Goal: Task Accomplishment & Management: Use online tool/utility

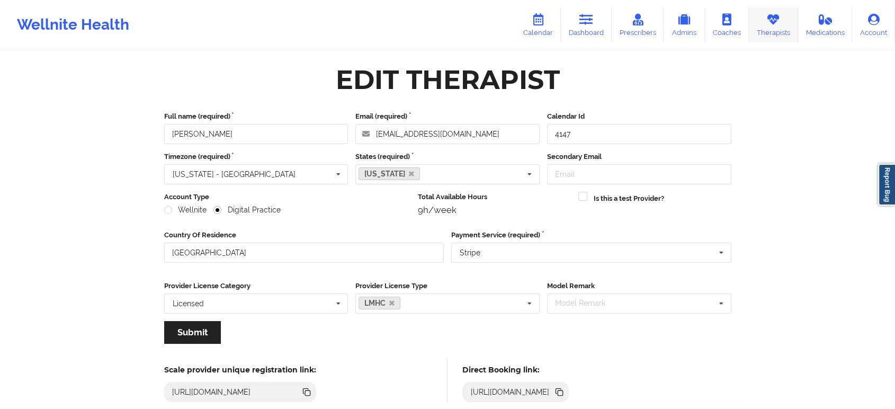
drag, startPoint x: 0, startPoint y: 0, endPoint x: 783, endPoint y: 28, distance: 783.2
click at [783, 28] on link "Therapists" at bounding box center [773, 24] width 49 height 35
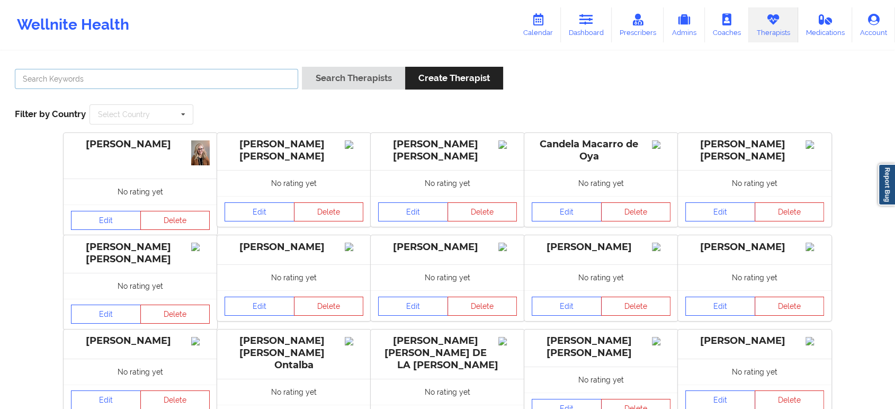
click at [252, 78] on input "text" at bounding box center [156, 79] width 283 height 20
paste input "Mashonda"
type input "Mashonda Waddell"
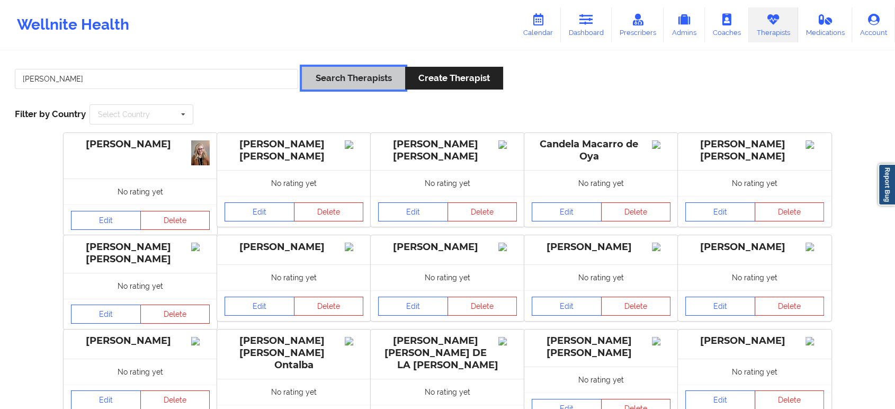
click at [335, 85] on button "Search Therapists" at bounding box center [353, 78] width 103 height 23
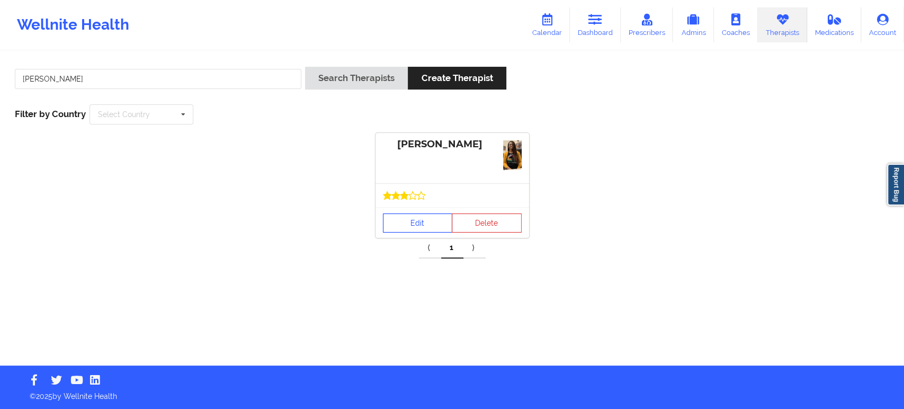
click at [405, 223] on link "Edit" at bounding box center [418, 222] width 70 height 19
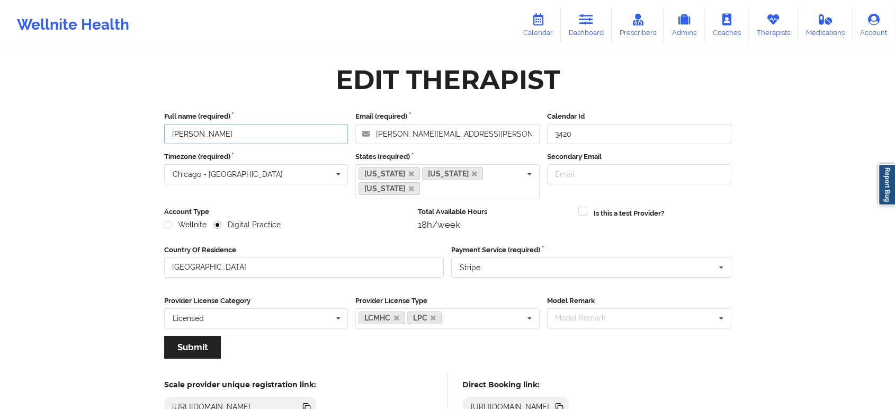
click at [311, 138] on input "Mashonda Waddell" at bounding box center [256, 134] width 184 height 20
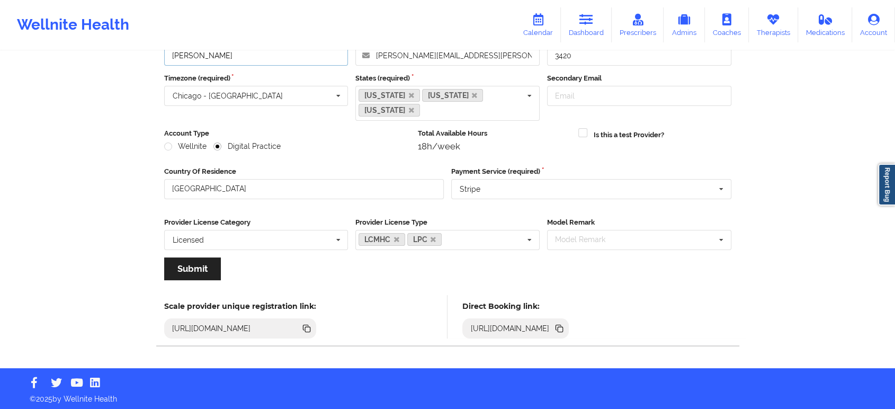
scroll to position [80, 0]
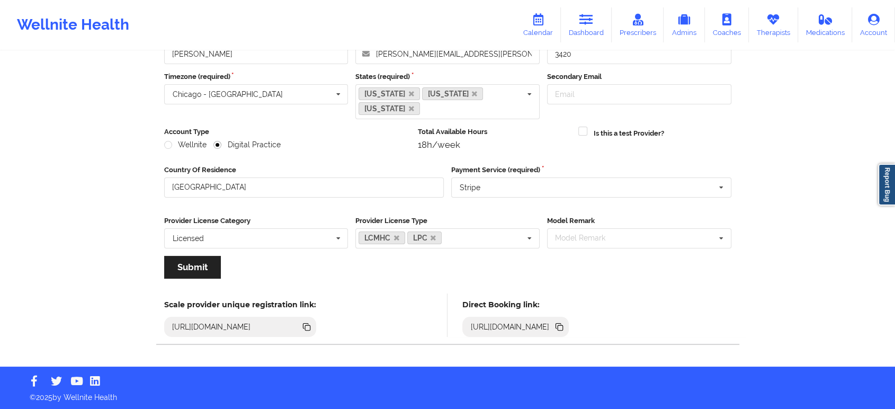
click at [565, 329] on icon at bounding box center [559, 327] width 12 height 12
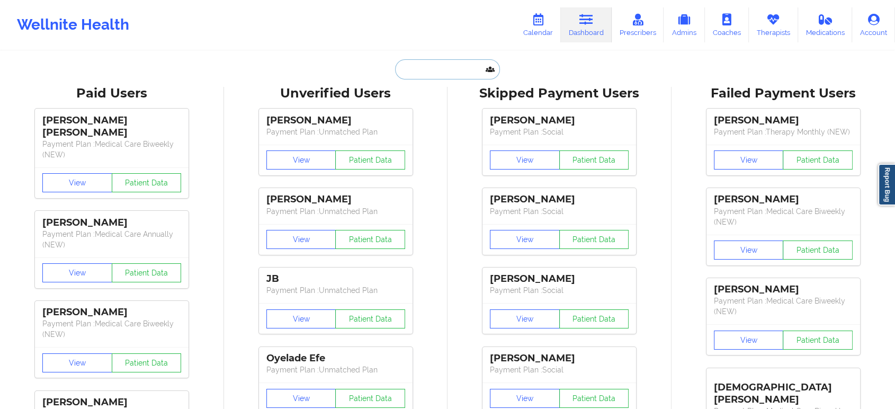
click at [437, 69] on input "text" at bounding box center [447, 69] width 105 height 20
paste input "[EMAIL_ADDRESS][DOMAIN_NAME]"
type input "[EMAIL_ADDRESS][DOMAIN_NAME]"
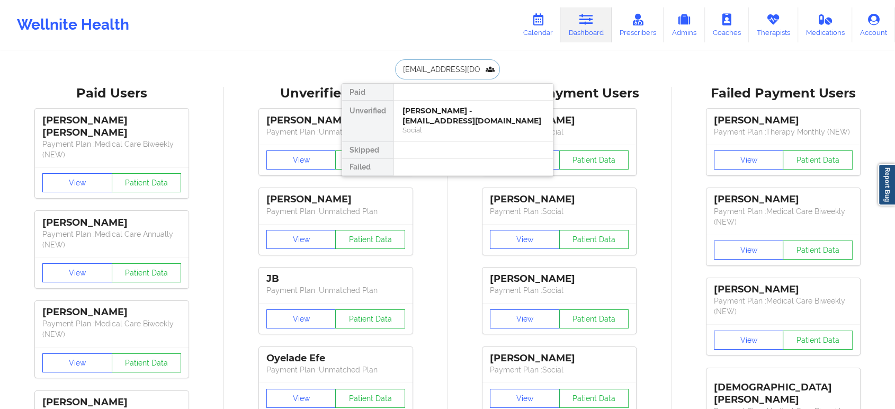
scroll to position [0, 3]
click at [453, 117] on div "[PERSON_NAME] - [EMAIL_ADDRESS][DOMAIN_NAME]" at bounding box center [473, 116] width 142 height 20
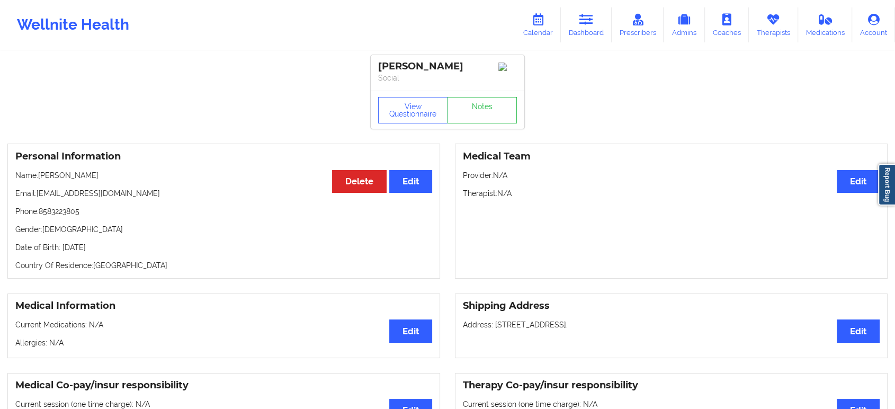
scroll to position [0, 0]
click at [579, 28] on link "Dashboard" at bounding box center [586, 24] width 51 height 35
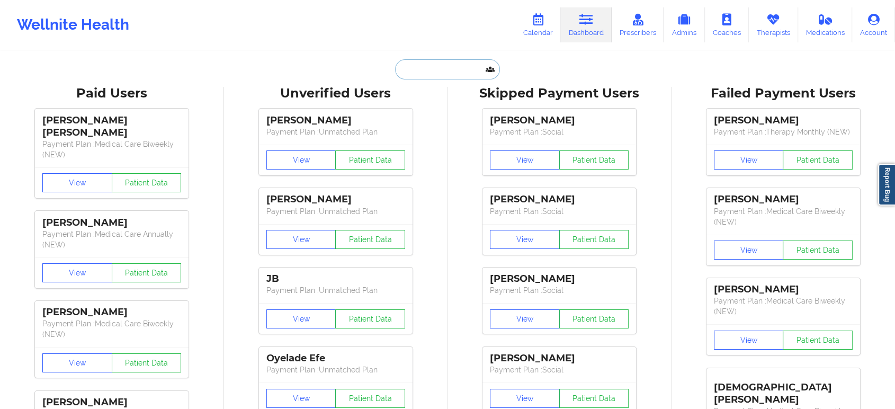
click at [469, 69] on input "text" at bounding box center [447, 69] width 105 height 20
paste input "[PERSON_NAME]"
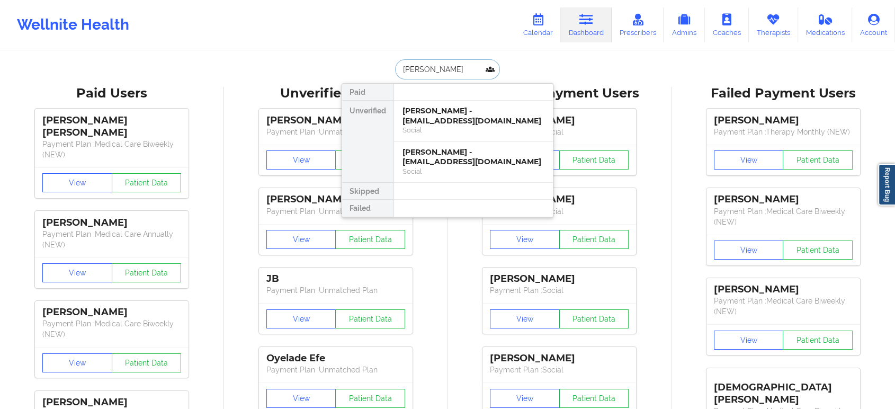
type input "[PERSON_NAME]"
click at [465, 119] on div "[PERSON_NAME] - [EMAIL_ADDRESS][DOMAIN_NAME]" at bounding box center [473, 116] width 142 height 20
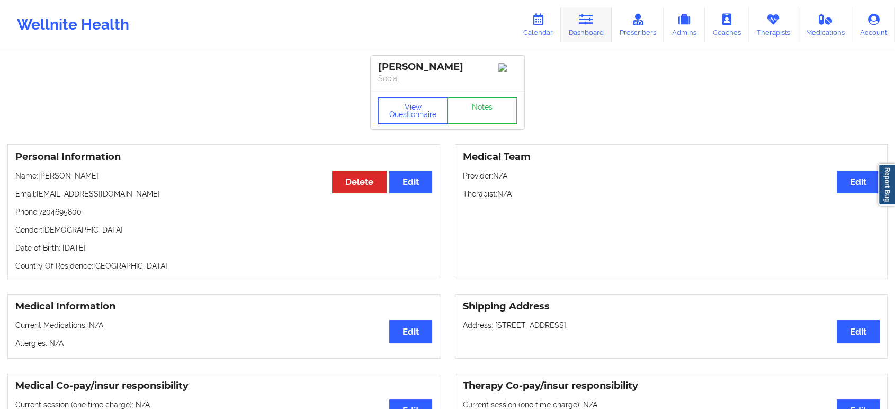
click at [589, 19] on icon at bounding box center [586, 20] width 14 height 12
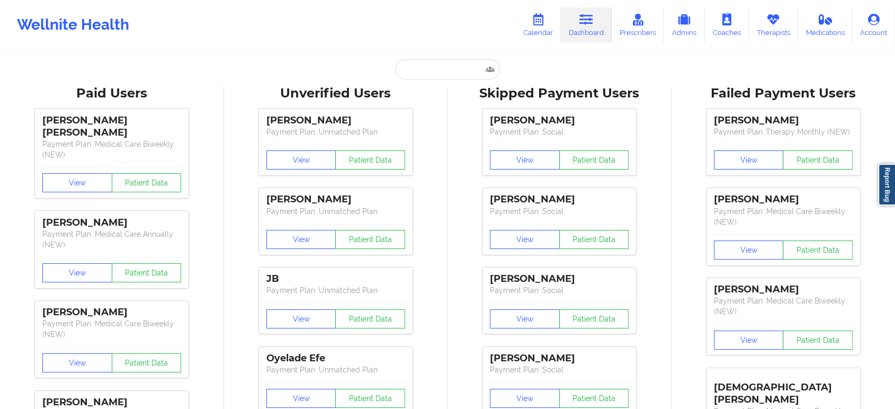
click at [445, 76] on input "text" at bounding box center [447, 69] width 105 height 20
paste input "[PERSON_NAME]"
type input "[PERSON_NAME]"
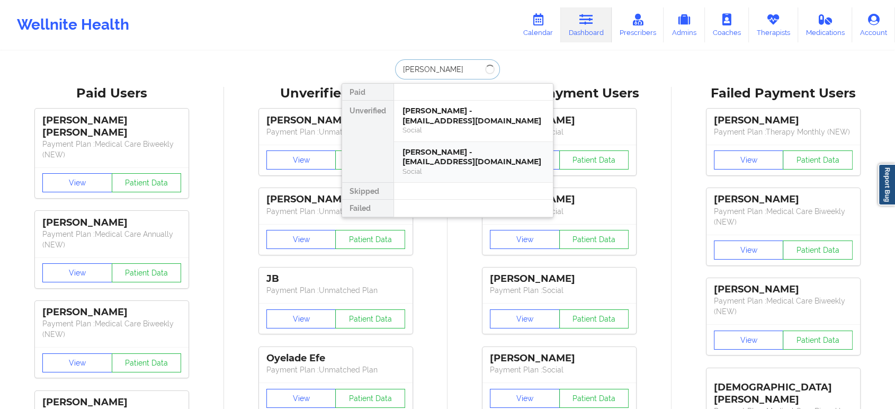
click at [464, 164] on div "[PERSON_NAME] - [EMAIL_ADDRESS][DOMAIN_NAME]" at bounding box center [473, 157] width 142 height 20
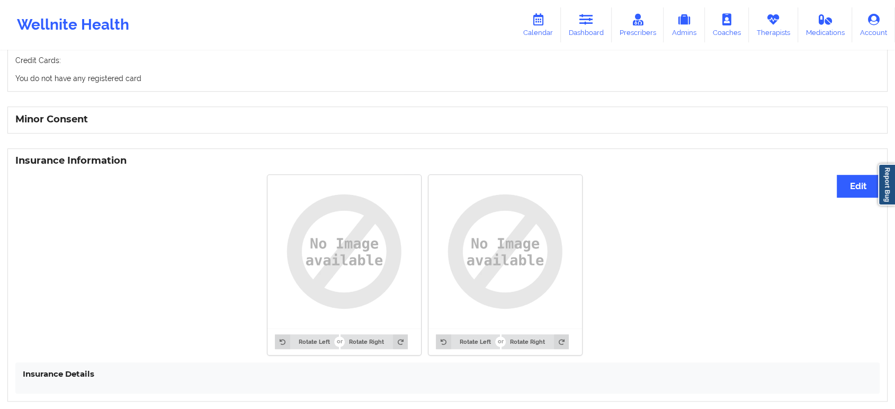
drag, startPoint x: 223, startPoint y: 261, endPoint x: 242, endPoint y: 243, distance: 26.2
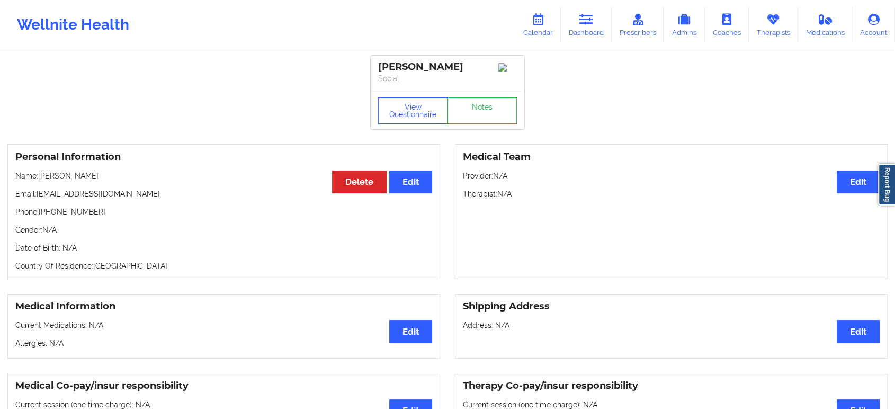
drag, startPoint x: 92, startPoint y: 180, endPoint x: 40, endPoint y: 181, distance: 52.5
click at [40, 181] on p "Name: [PERSON_NAME]" at bounding box center [223, 176] width 417 height 11
copy p "[PERSON_NAME]"
click at [576, 24] on link "Dashboard" at bounding box center [586, 24] width 51 height 35
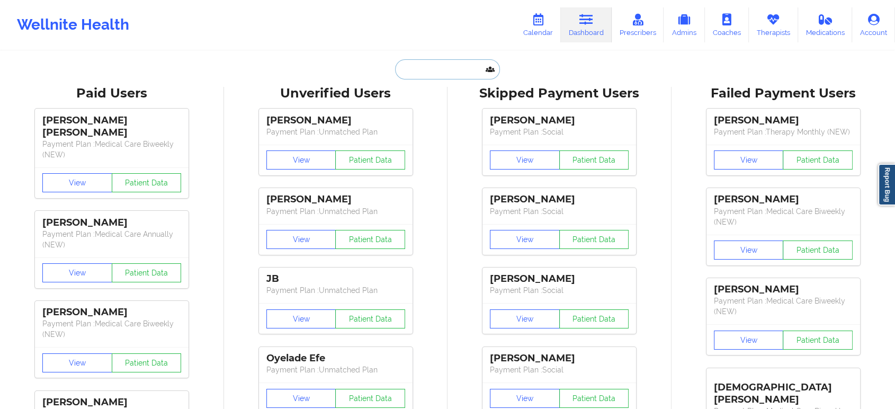
click at [448, 76] on input "text" at bounding box center [447, 69] width 105 height 20
paste input "[PERSON_NAME]"
type input "[PERSON_NAME]"
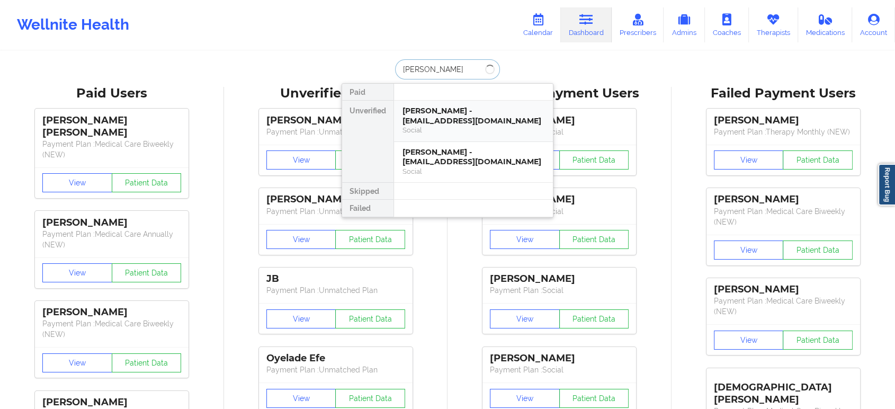
click at [450, 128] on div "Social" at bounding box center [473, 130] width 142 height 9
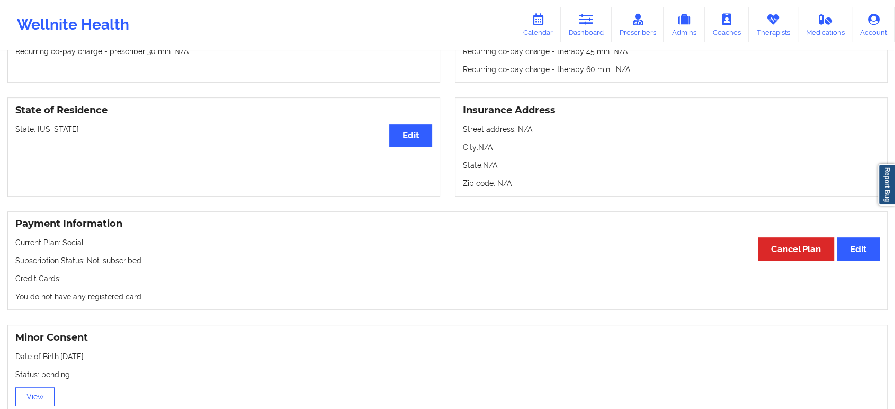
scroll to position [411, 0]
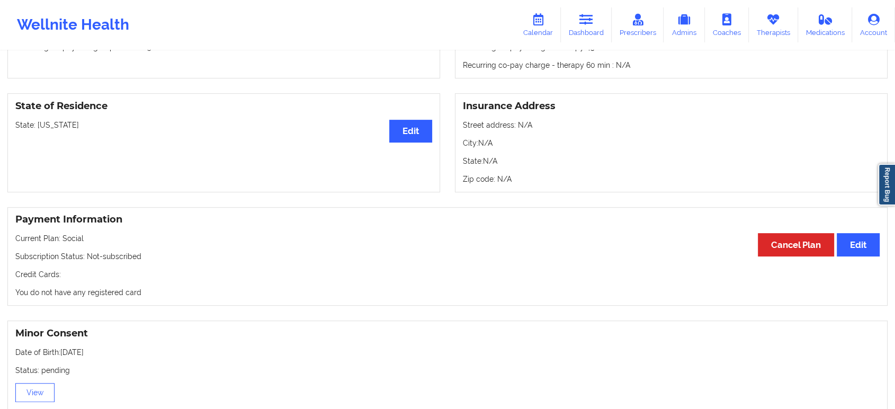
click at [47, 126] on p "State: [US_STATE]" at bounding box center [223, 125] width 417 height 11
copy p "[US_STATE]"
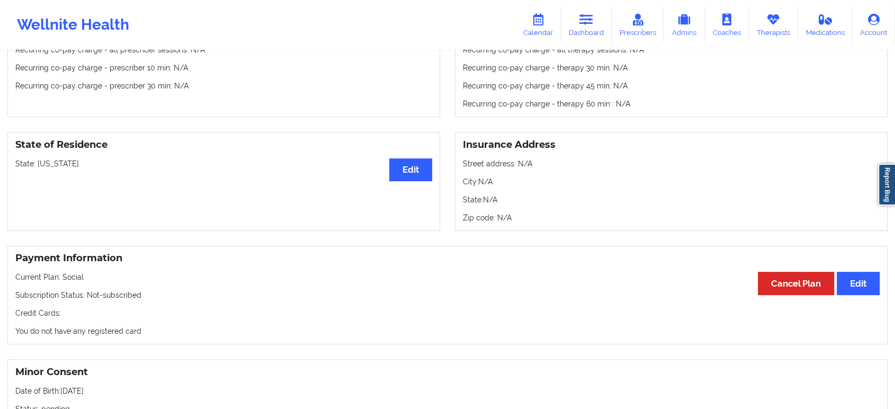
scroll to position [0, 0]
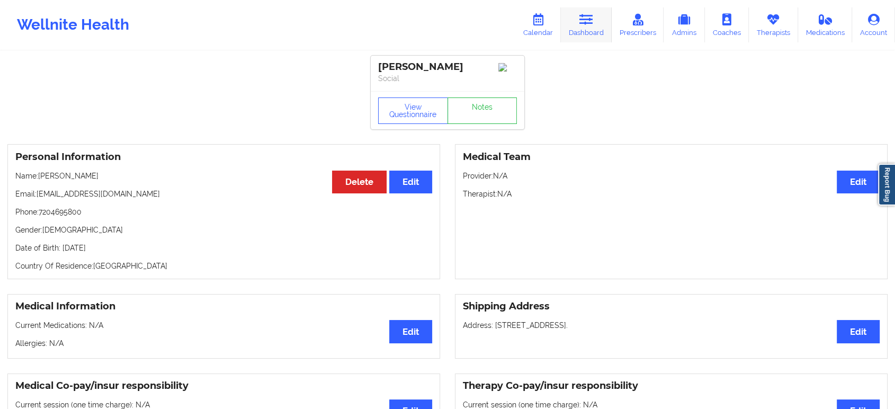
click at [581, 19] on icon at bounding box center [586, 20] width 14 height 12
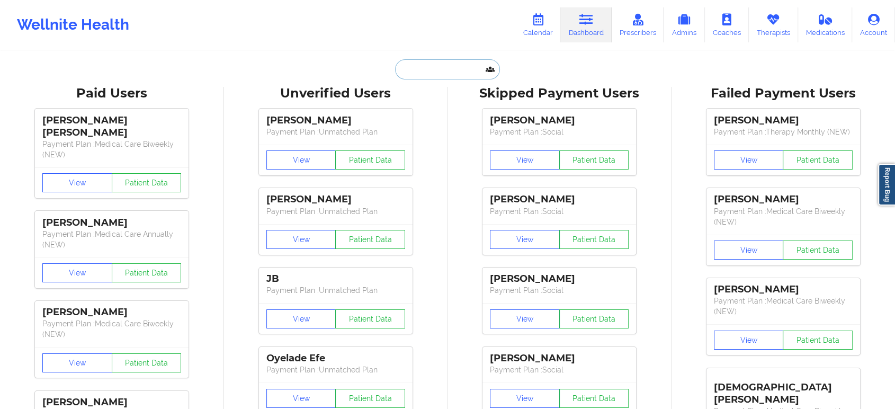
click at [443, 70] on input "text" at bounding box center [447, 69] width 105 height 20
paste input "[PERSON_NAME]"
type input "[PERSON_NAME]"
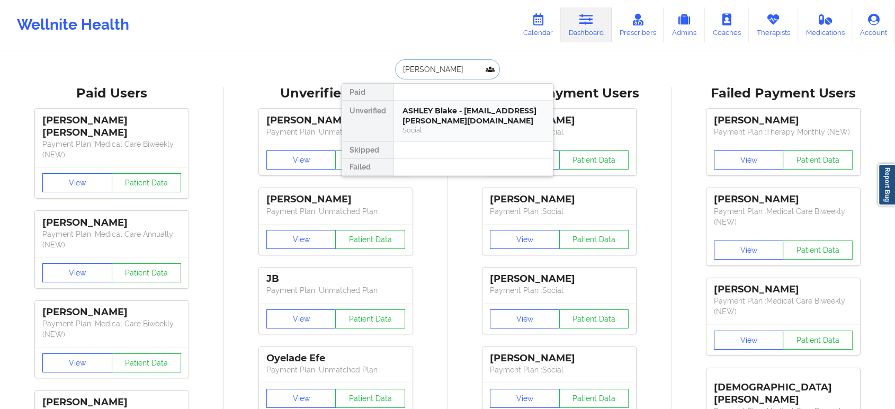
click at [429, 122] on div "ASHLEY Blake - [EMAIL_ADDRESS][PERSON_NAME][DOMAIN_NAME]" at bounding box center [473, 116] width 142 height 20
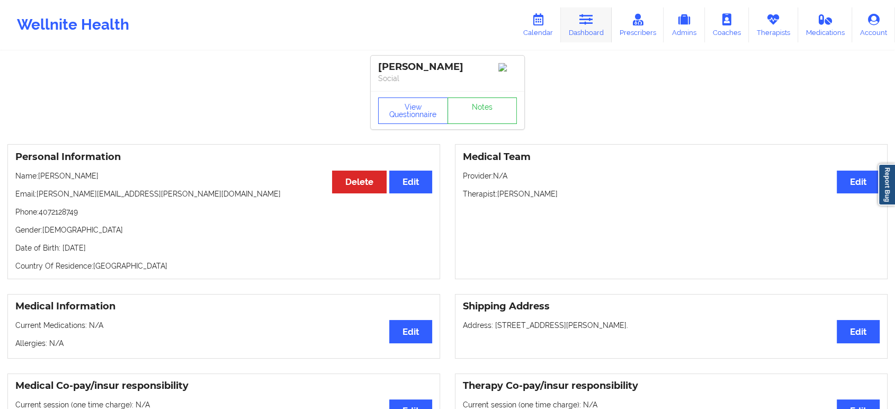
click at [593, 22] on icon at bounding box center [586, 20] width 14 height 12
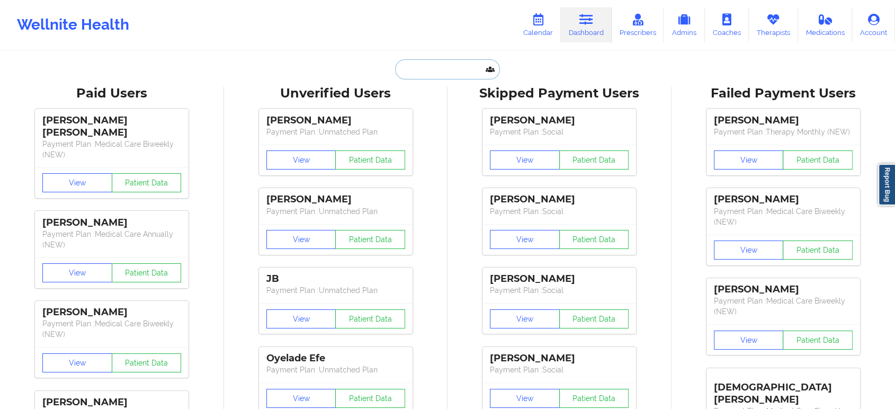
click at [473, 69] on input "text" at bounding box center [447, 69] width 105 height 20
paste input "[PERSON_NAME]"
type input "[PERSON_NAME]"
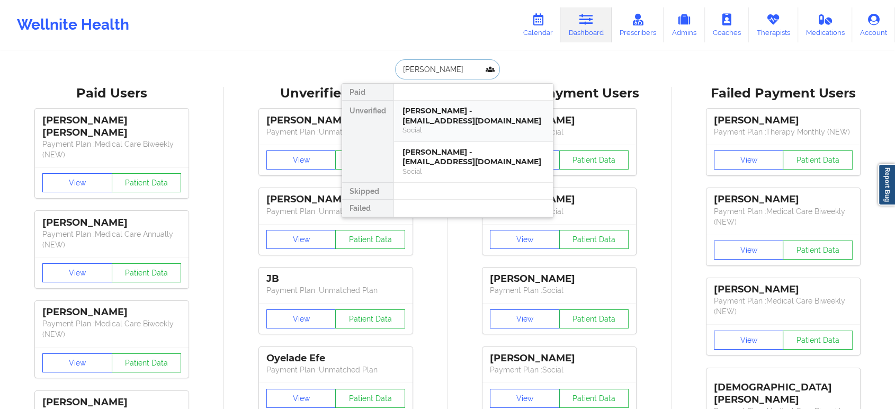
click at [441, 110] on div "[PERSON_NAME] - [EMAIL_ADDRESS][DOMAIN_NAME]" at bounding box center [473, 116] width 142 height 20
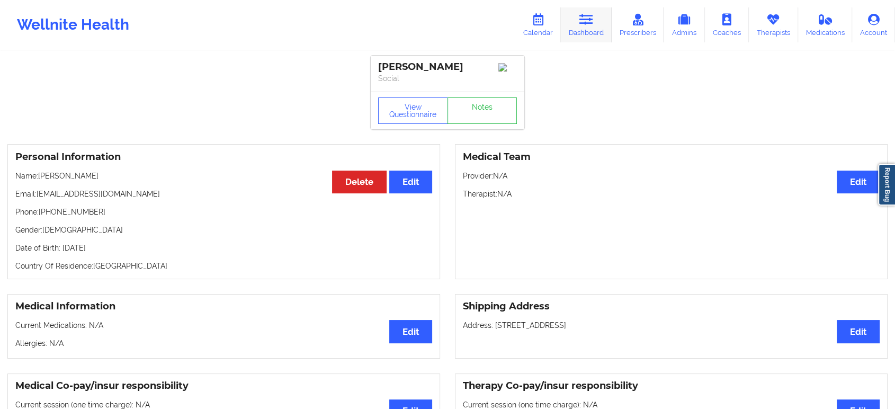
click at [590, 29] on link "Dashboard" at bounding box center [586, 24] width 51 height 35
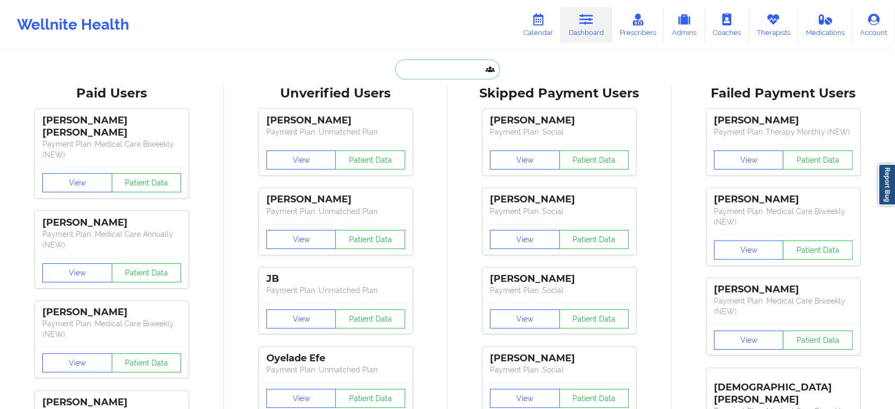
click at [446, 64] on input "text" at bounding box center [447, 69] width 105 height 20
paste input "[EMAIL_ADDRESS][DOMAIN_NAME]"
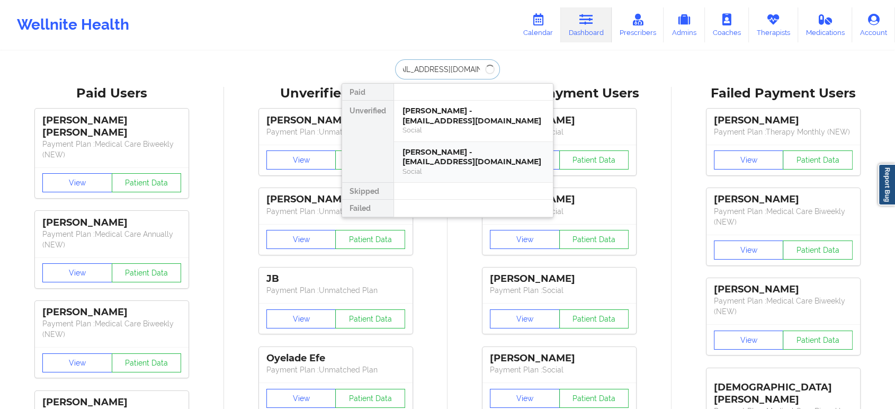
type input "[EMAIL_ADDRESS][DOMAIN_NAME]"
click at [469, 183] on div at bounding box center [472, 191] width 159 height 17
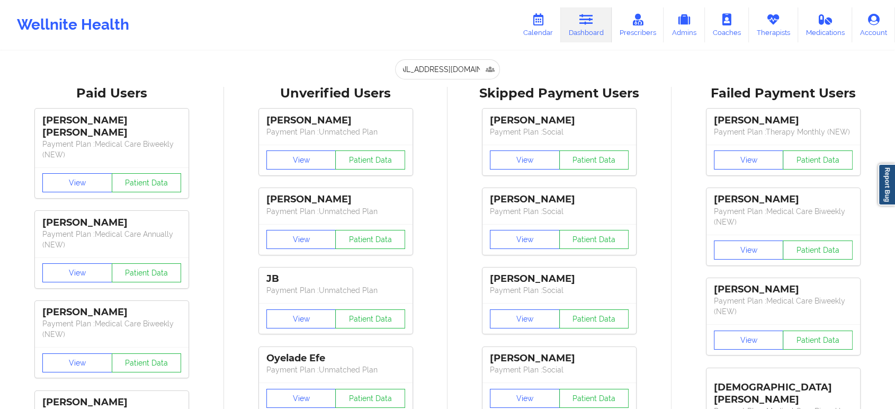
scroll to position [0, 0]
click at [461, 72] on input "[EMAIL_ADDRESS][DOMAIN_NAME]" at bounding box center [447, 69] width 105 height 20
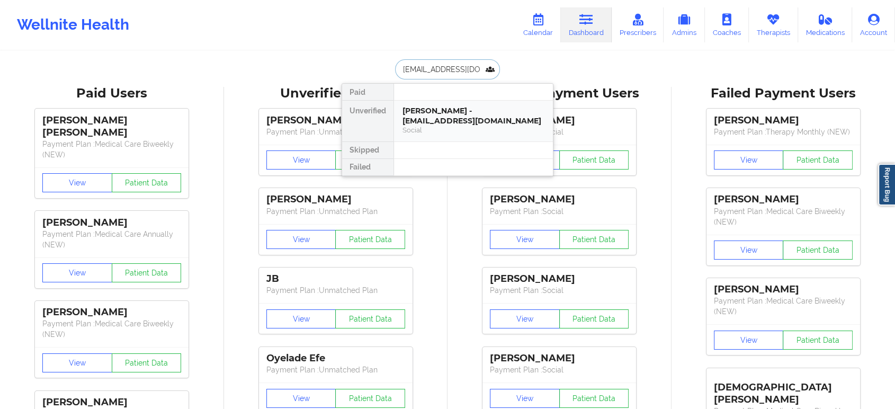
click at [454, 122] on div "[PERSON_NAME] - [EMAIL_ADDRESS][DOMAIN_NAME]" at bounding box center [473, 116] width 142 height 20
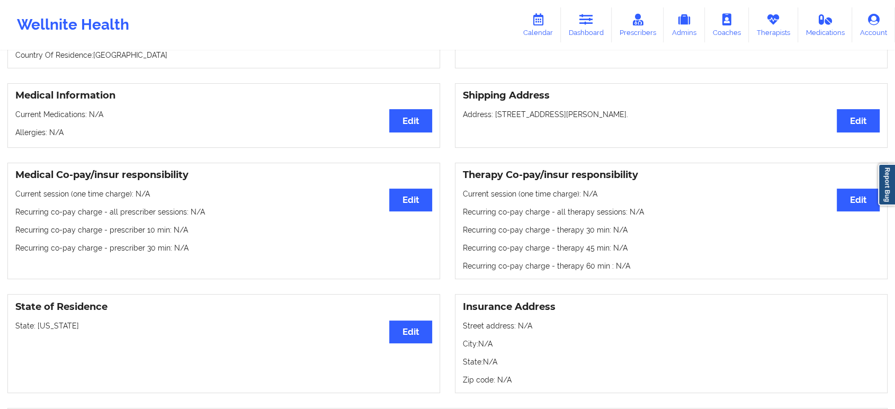
scroll to position [733, 0]
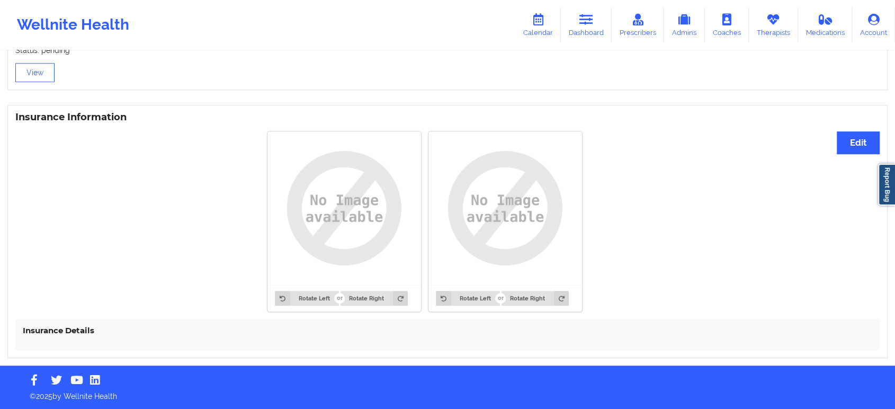
drag, startPoint x: 230, startPoint y: 263, endPoint x: 213, endPoint y: 103, distance: 160.8
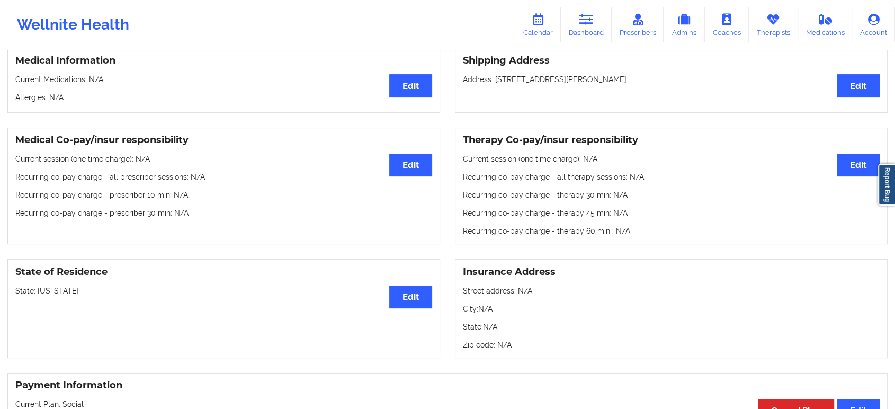
scroll to position [323, 0]
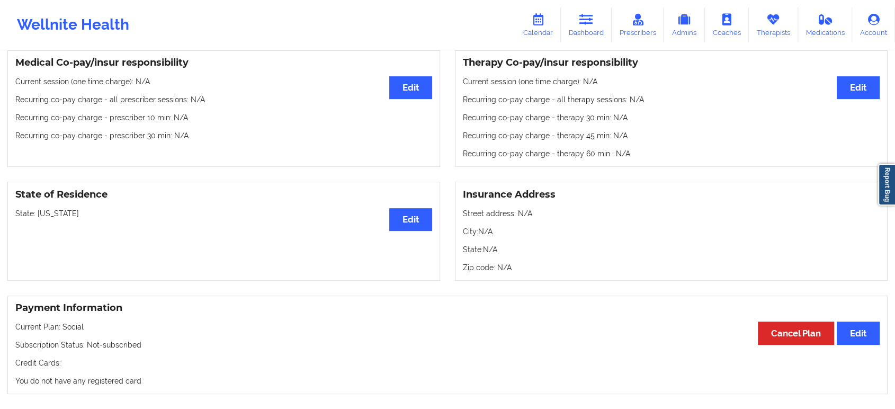
drag, startPoint x: 589, startPoint y: 213, endPoint x: 589, endPoint y: 195, distance: 18.5
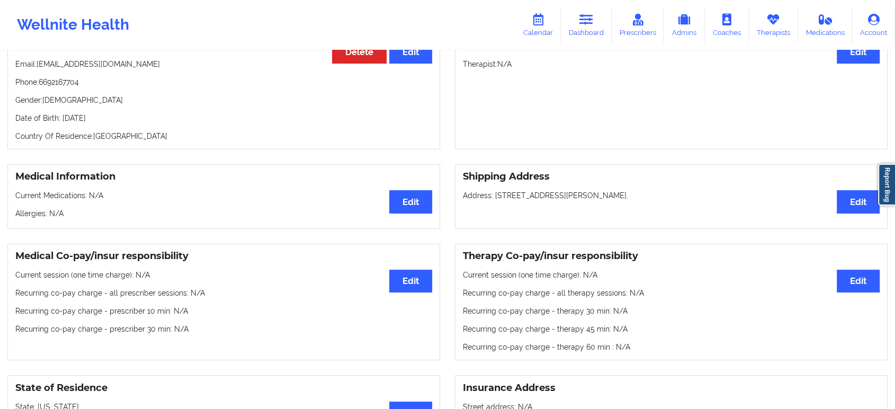
scroll to position [0, 0]
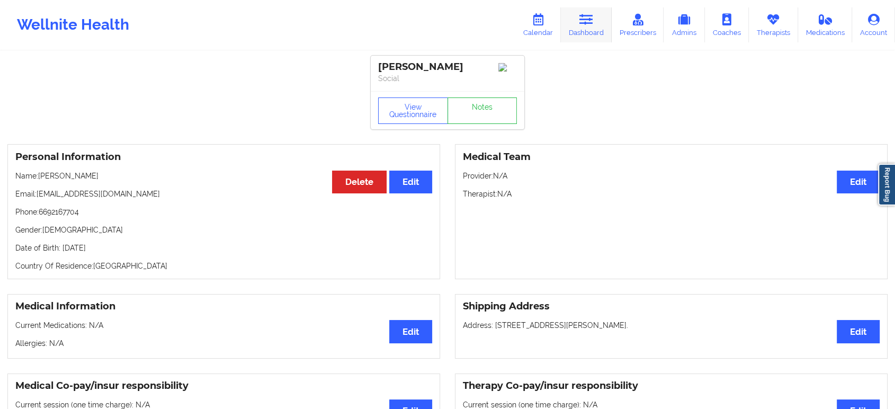
click at [592, 17] on icon at bounding box center [586, 20] width 14 height 12
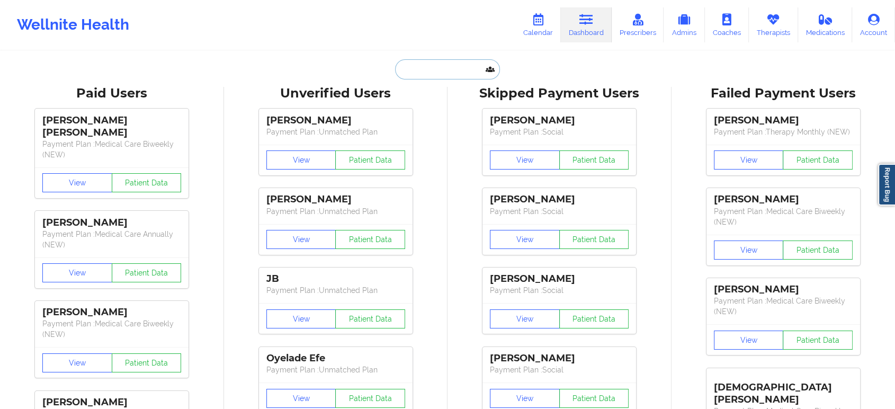
click at [457, 70] on input "text" at bounding box center [447, 69] width 105 height 20
paste input "[PERSON_NAME]"
type input "[PERSON_NAME]"
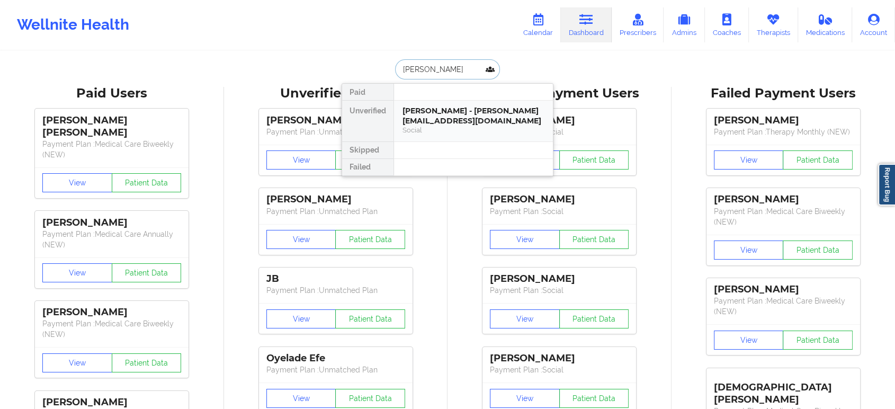
click at [453, 113] on div "[PERSON_NAME] - [PERSON_NAME][EMAIL_ADDRESS][DOMAIN_NAME]" at bounding box center [473, 116] width 142 height 20
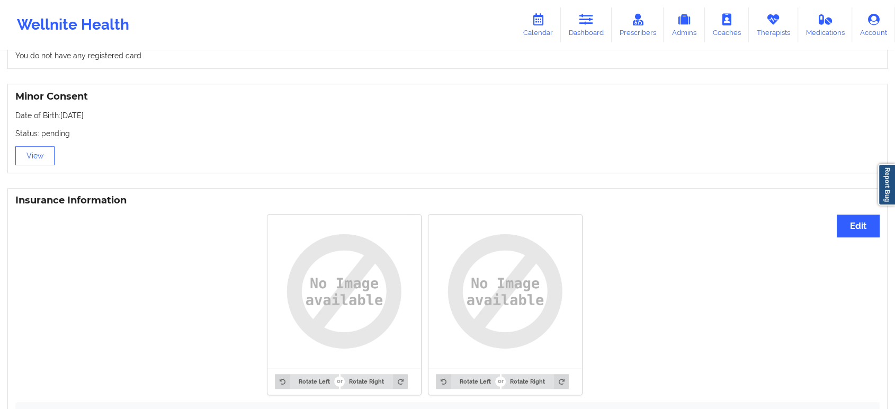
scroll to position [733, 0]
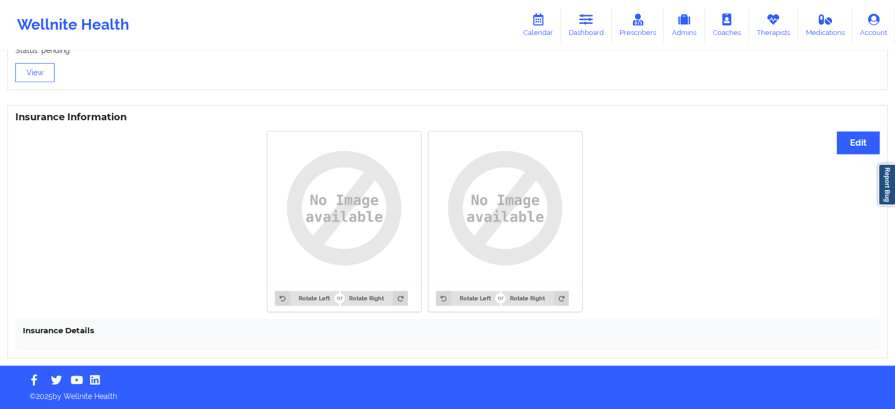
drag, startPoint x: 623, startPoint y: 366, endPoint x: 629, endPoint y: 320, distance: 46.5
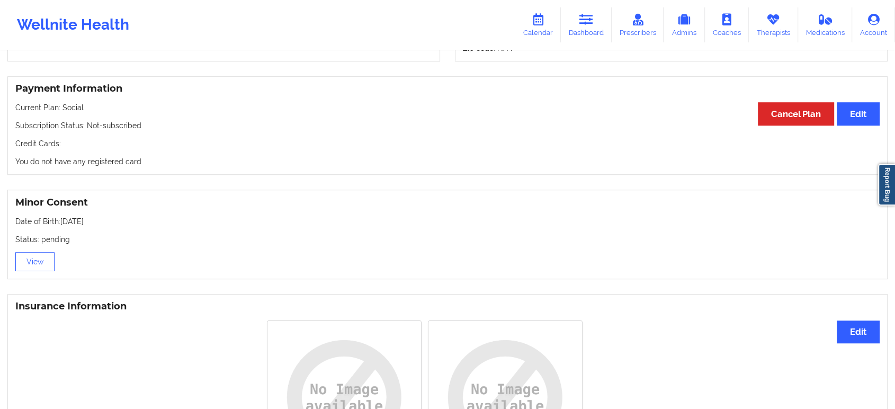
scroll to position [0, 0]
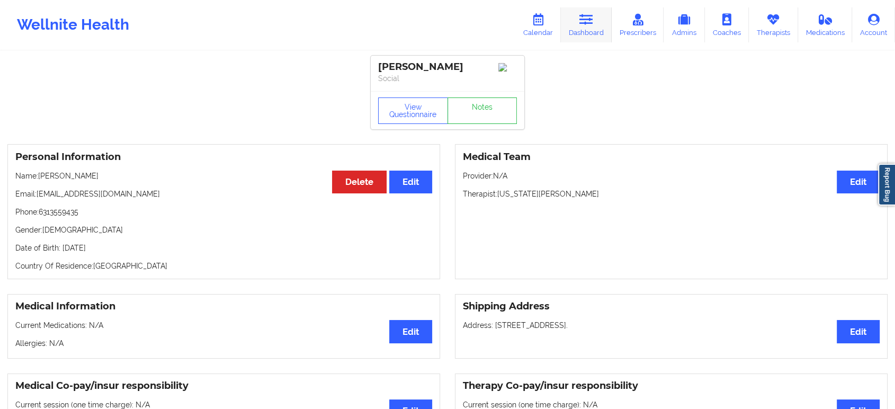
click at [592, 25] on link "Dashboard" at bounding box center [586, 24] width 51 height 35
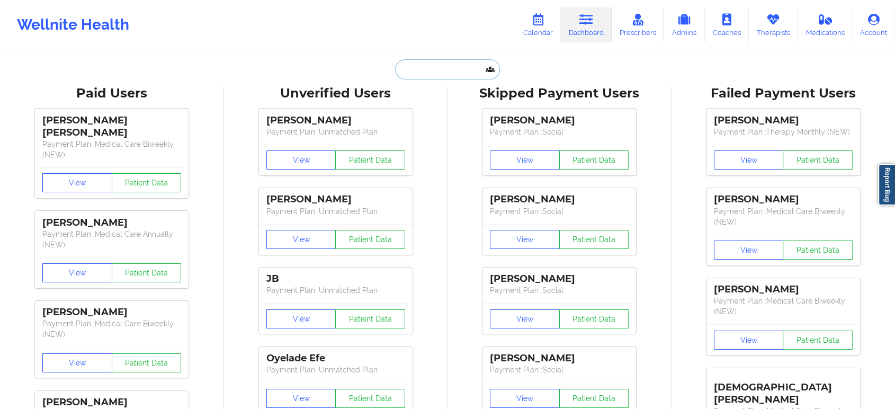
drag, startPoint x: 592, startPoint y: 25, endPoint x: 424, endPoint y: 67, distance: 173.0
click at [424, 67] on input "text" at bounding box center [447, 69] width 105 height 20
paste input "[PERSON_NAME]"
type input "[PERSON_NAME]"
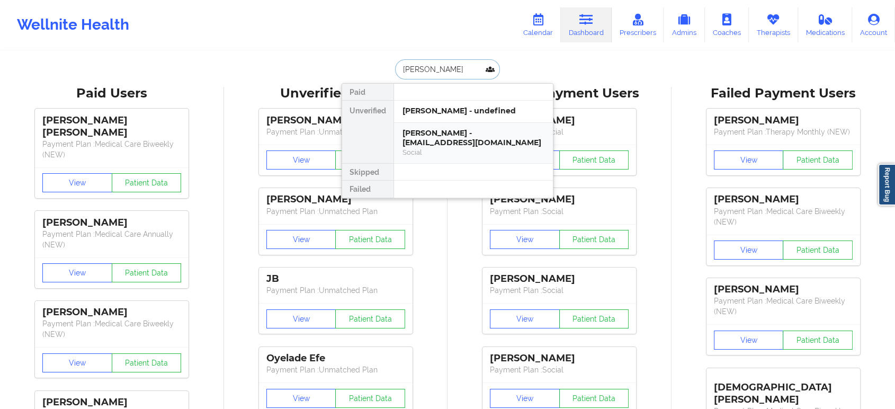
click at [456, 139] on div "[PERSON_NAME] - [EMAIL_ADDRESS][DOMAIN_NAME]" at bounding box center [473, 138] width 142 height 20
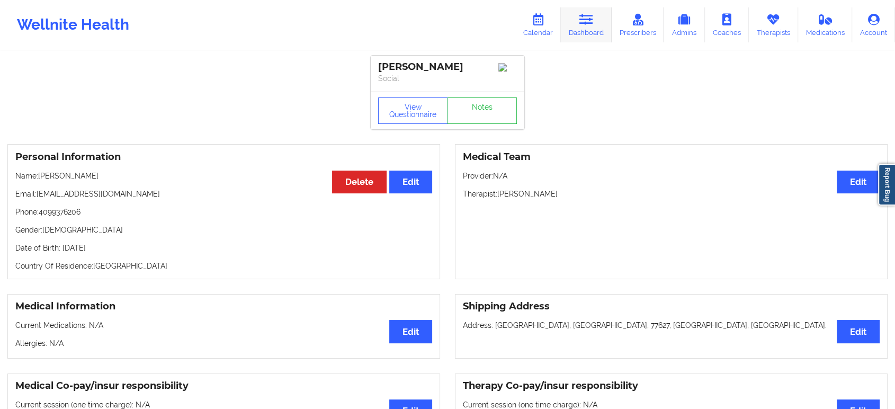
click at [587, 20] on icon at bounding box center [586, 20] width 14 height 12
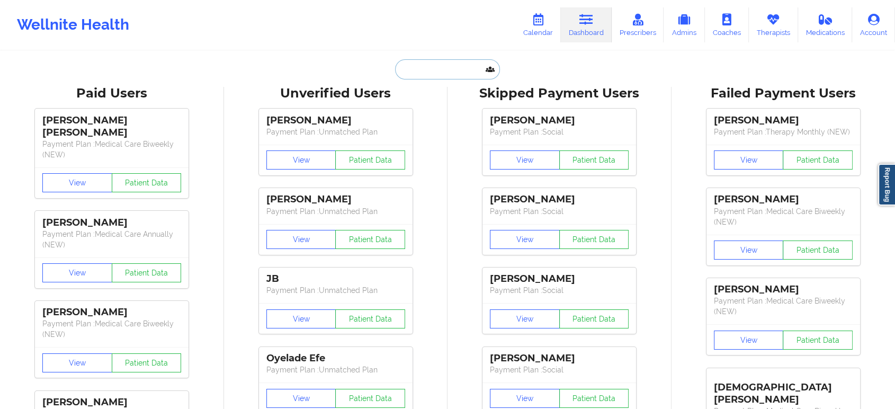
click at [450, 67] on input "text" at bounding box center [447, 69] width 105 height 20
paste input "[EMAIL_ADDRESS][PERSON_NAME][DOMAIN_NAME]"
type input "[EMAIL_ADDRESS][PERSON_NAME][DOMAIN_NAME]"
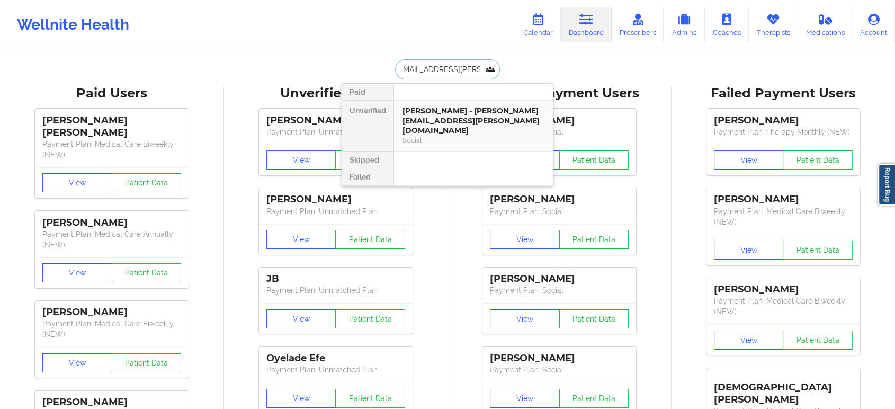
click at [455, 113] on div "[PERSON_NAME] - [PERSON_NAME][EMAIL_ADDRESS][PERSON_NAME][DOMAIN_NAME]" at bounding box center [473, 121] width 142 height 30
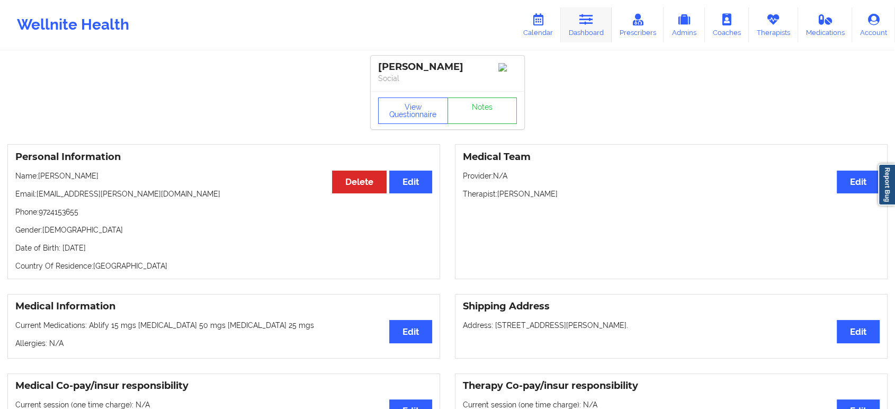
click at [590, 28] on link "Dashboard" at bounding box center [586, 24] width 51 height 35
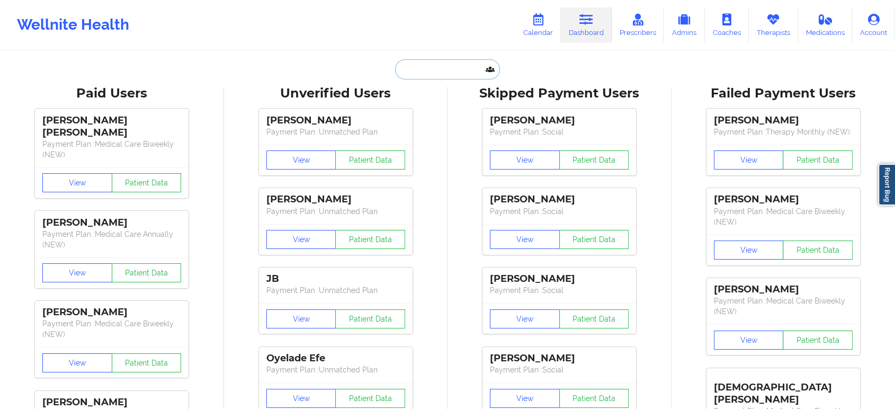
click at [463, 69] on input "text" at bounding box center [447, 69] width 105 height 20
paste input "[EMAIL_ADDRESS][DOMAIN_NAME]"
type input "[EMAIL_ADDRESS][DOMAIN_NAME]"
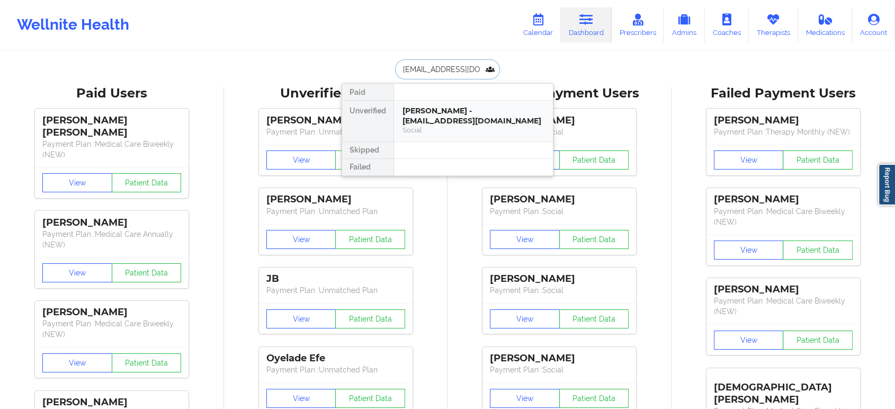
click at [444, 111] on div "[PERSON_NAME] - [EMAIL_ADDRESS][DOMAIN_NAME]" at bounding box center [473, 116] width 142 height 20
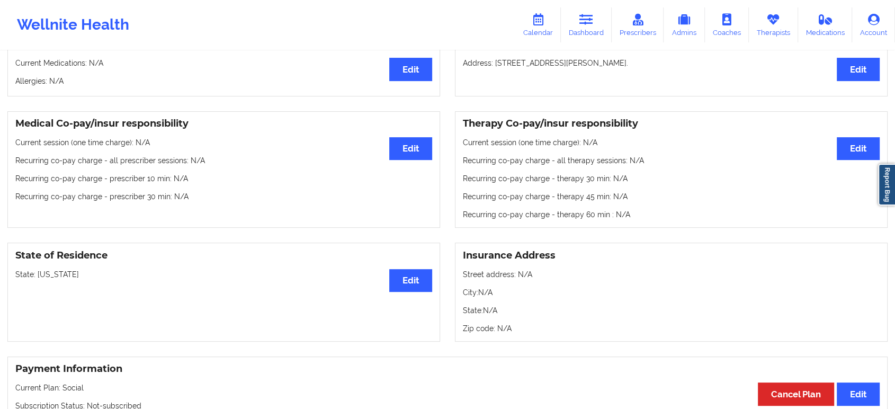
scroll to position [733, 0]
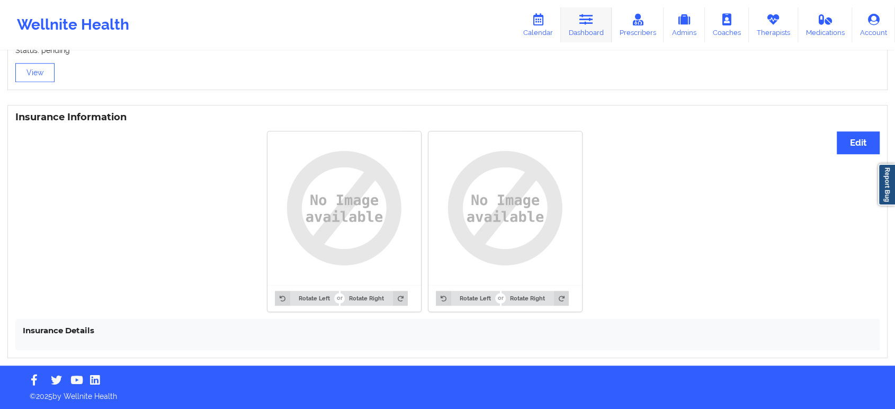
click at [592, 23] on icon at bounding box center [586, 20] width 14 height 12
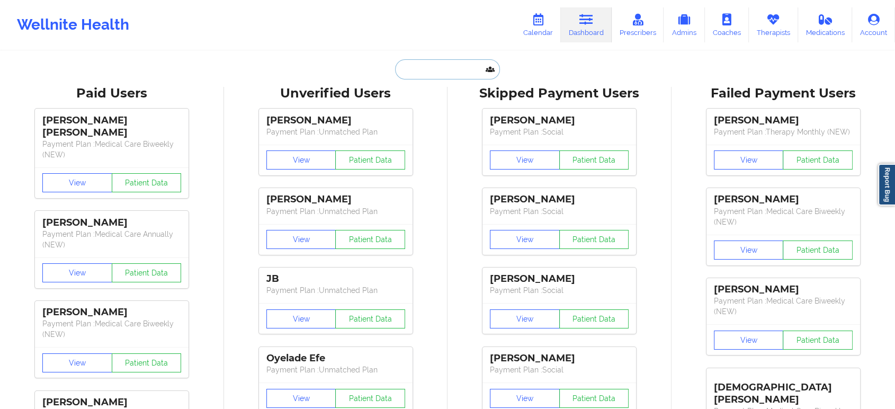
click at [447, 64] on input "text" at bounding box center [447, 69] width 105 height 20
paste input "[EMAIL_ADDRESS][DOMAIN_NAME]"
type input "[EMAIL_ADDRESS][DOMAIN_NAME]"
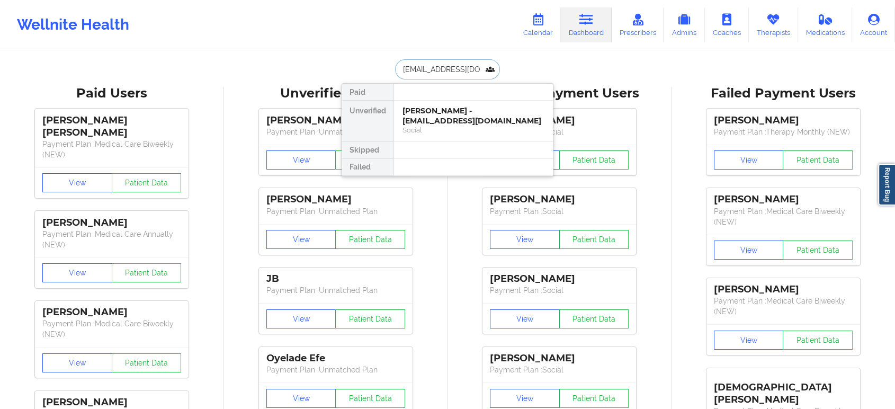
scroll to position [0, 13]
click at [460, 115] on div "[PERSON_NAME] [PERSON_NAME] - [EMAIL_ADDRESS][DOMAIN_NAME]" at bounding box center [473, 116] width 142 height 20
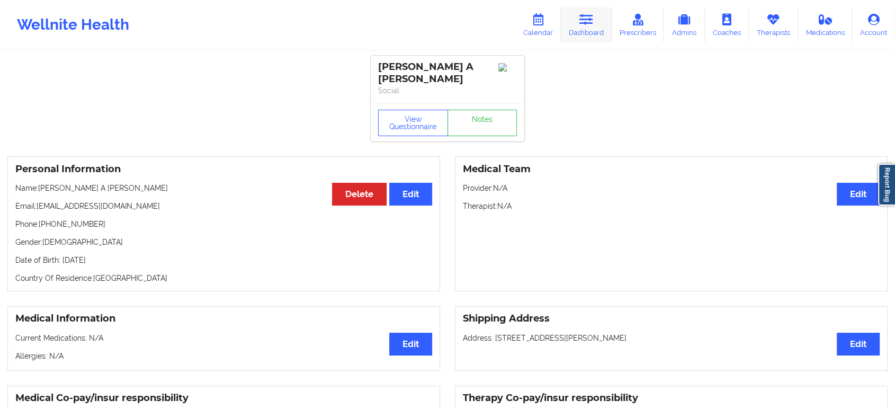
click at [589, 21] on icon at bounding box center [586, 20] width 14 height 12
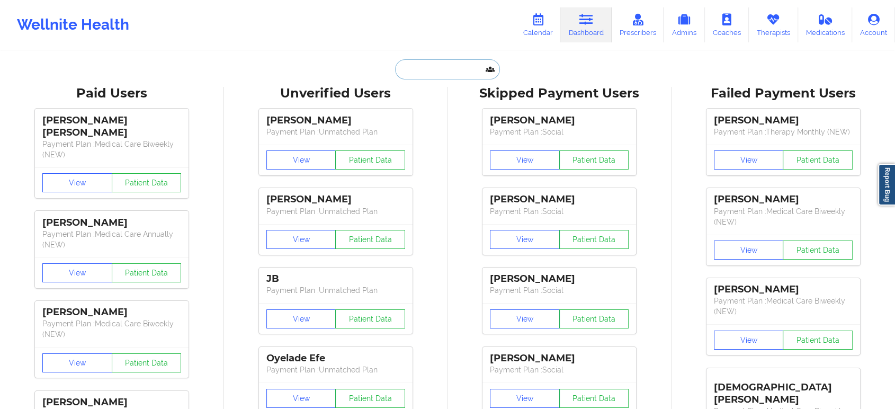
click at [458, 71] on input "text" at bounding box center [447, 69] width 105 height 20
paste input "[PERSON_NAME]"
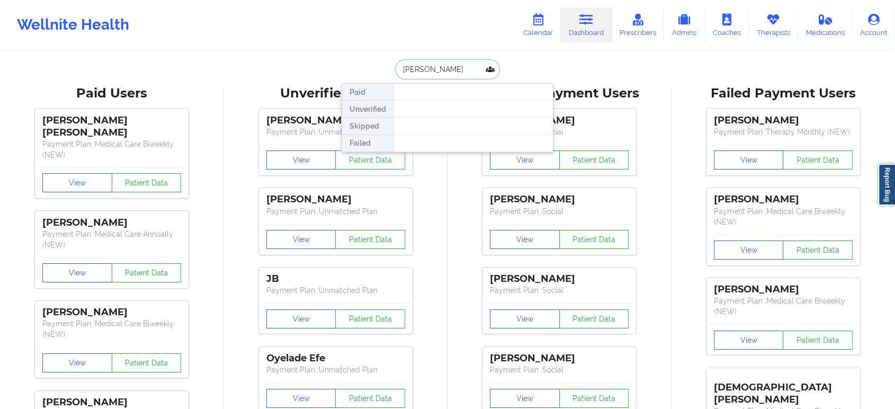
type input "[PERSON_NAME]"
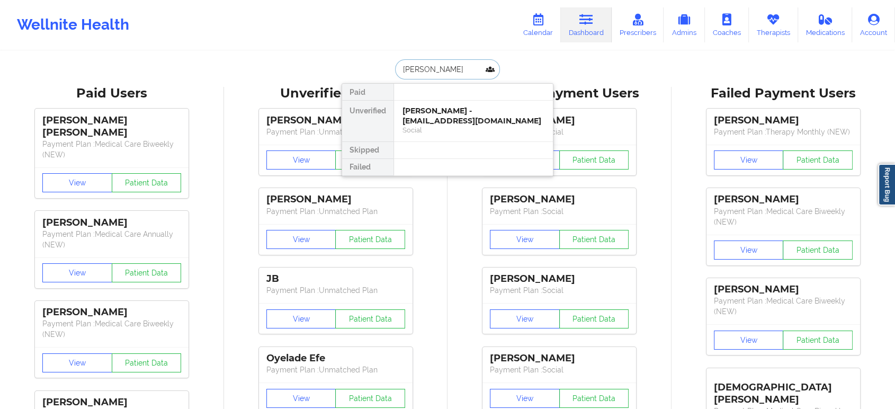
click at [452, 111] on div "[PERSON_NAME] - [EMAIL_ADDRESS][DOMAIN_NAME]" at bounding box center [473, 116] width 142 height 20
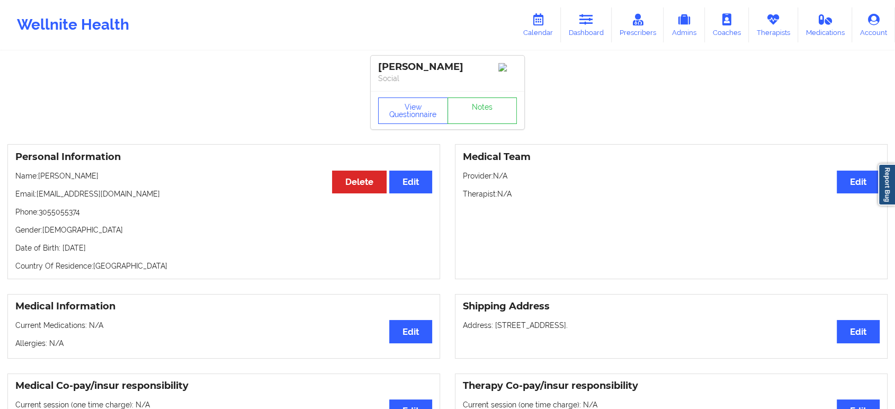
click at [68, 213] on p "Phone: [PHONE_NUMBER]" at bounding box center [223, 212] width 417 height 11
copy p "3055055374"
drag, startPoint x: 582, startPoint y: 23, endPoint x: 500, endPoint y: 37, distance: 83.2
click at [582, 23] on icon at bounding box center [586, 20] width 14 height 12
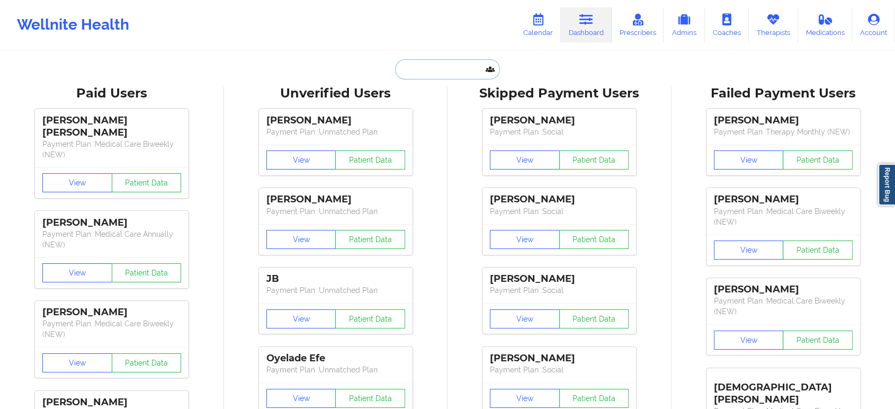
click at [446, 61] on input "text" at bounding box center [447, 69] width 105 height 20
paste input "[EMAIL_ADDRESS][DOMAIN_NAME]"
type input "[EMAIL_ADDRESS][DOMAIN_NAME]"
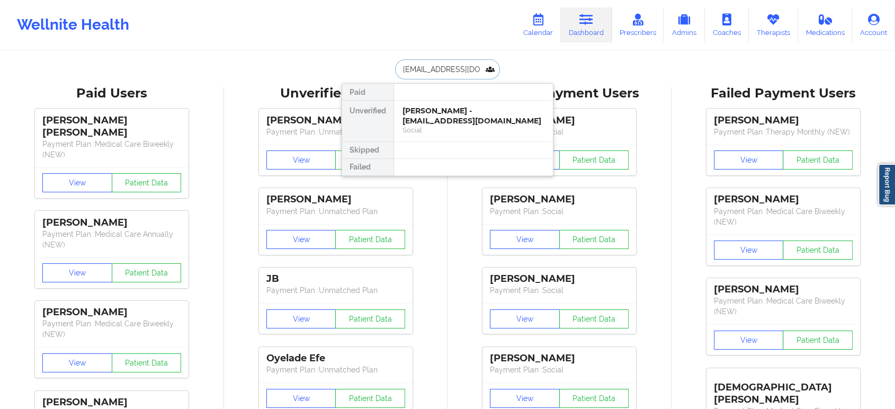
scroll to position [0, 13]
click at [451, 121] on div "[PERSON_NAME] [PERSON_NAME] - [EMAIL_ADDRESS][DOMAIN_NAME]" at bounding box center [473, 116] width 142 height 20
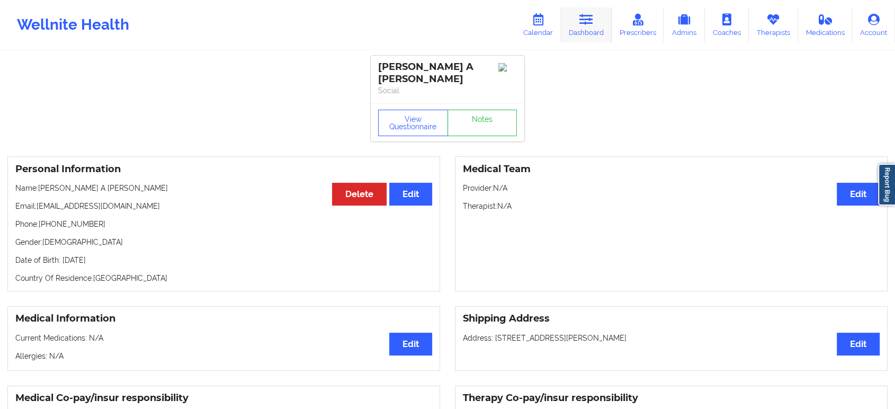
click at [582, 25] on link "Dashboard" at bounding box center [586, 24] width 51 height 35
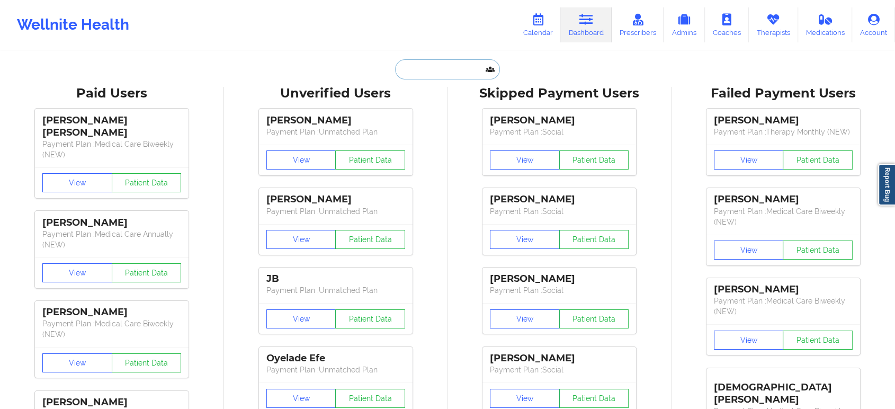
click at [453, 69] on input "text" at bounding box center [447, 69] width 105 height 20
paste input "[EMAIL_ADDRESS][PERSON_NAME][DOMAIN_NAME]"
type input "[EMAIL_ADDRESS][PERSON_NAME][DOMAIN_NAME]"
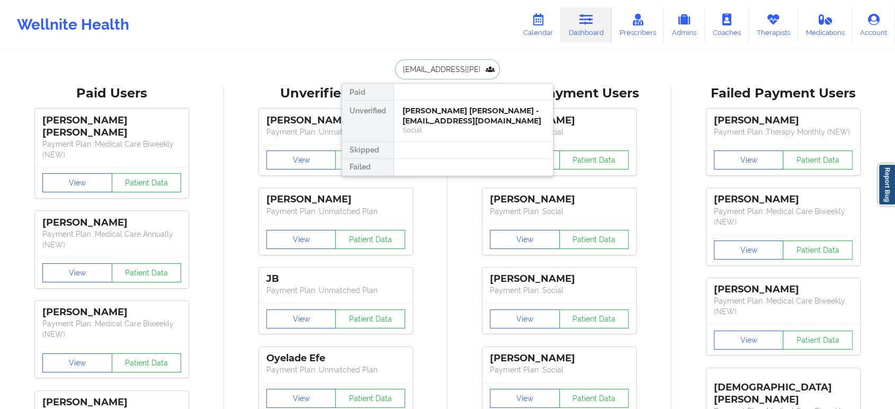
scroll to position [0, 7]
click at [456, 123] on div "[PERSON_NAME] - [PERSON_NAME][EMAIL_ADDRESS][PERSON_NAME][DOMAIN_NAME]" at bounding box center [473, 121] width 142 height 30
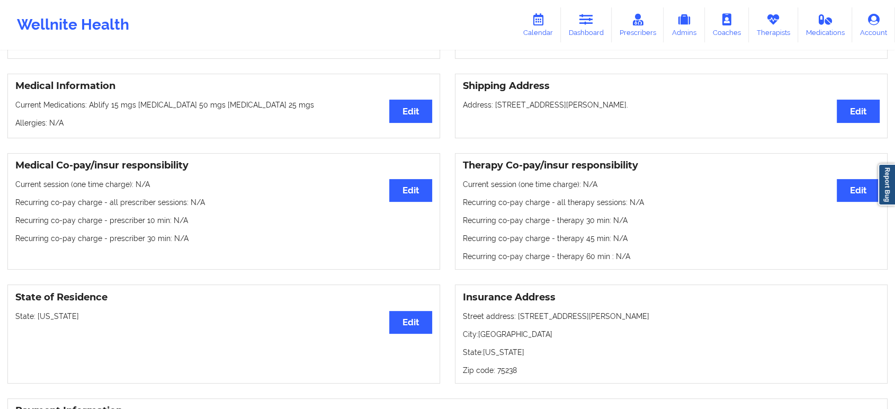
scroll to position [235, 0]
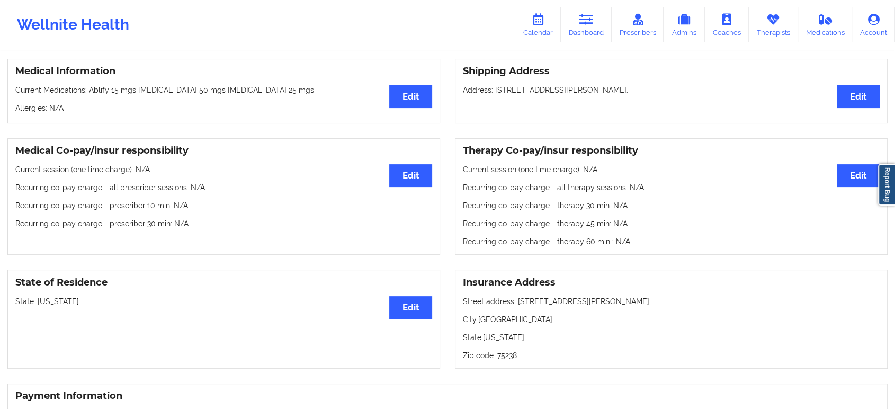
click at [47, 306] on p "State: [US_STATE]" at bounding box center [223, 301] width 417 height 11
copy p "[US_STATE]"
click at [593, 17] on icon at bounding box center [586, 20] width 14 height 12
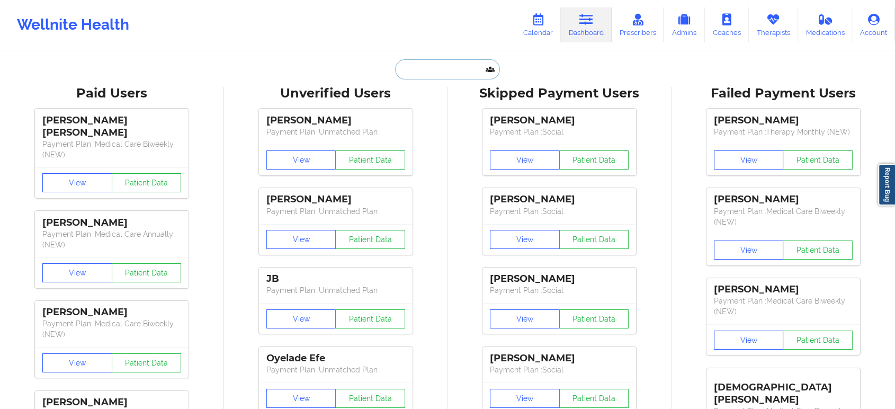
click at [452, 73] on input "text" at bounding box center [447, 69] width 105 height 20
paste input "[EMAIL_ADDRESS][DOMAIN_NAME]"
type input "[EMAIL_ADDRESS][DOMAIN_NAME]"
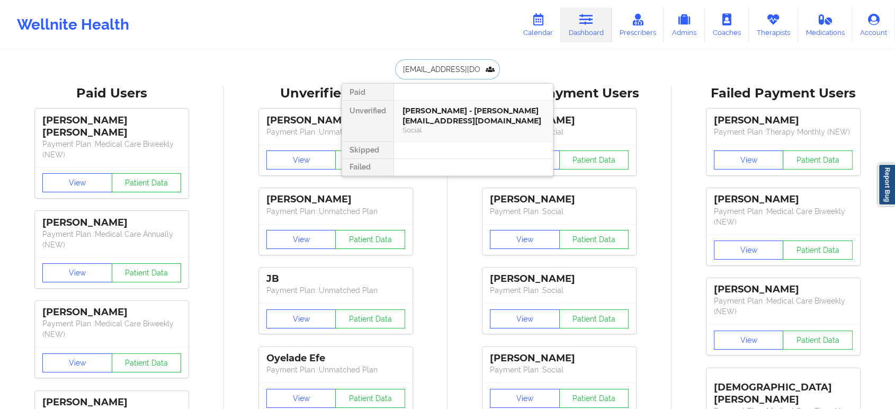
click at [452, 109] on div "[PERSON_NAME] - [PERSON_NAME][EMAIL_ADDRESS][DOMAIN_NAME]" at bounding box center [473, 116] width 142 height 20
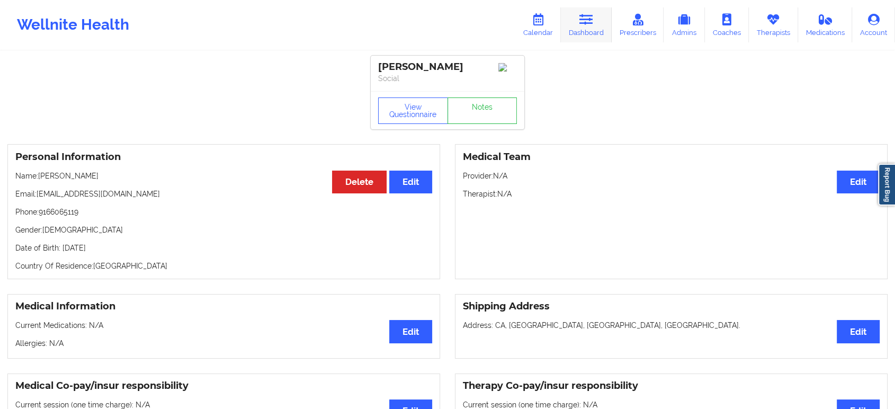
click at [593, 26] on link "Dashboard" at bounding box center [586, 24] width 51 height 35
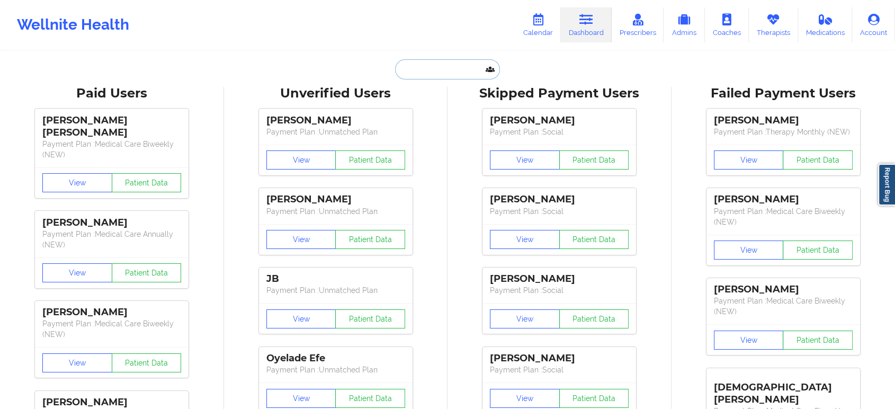
click at [441, 61] on input "text" at bounding box center [447, 69] width 105 height 20
paste input "[PERSON_NAME]"
type input "[PERSON_NAME]"
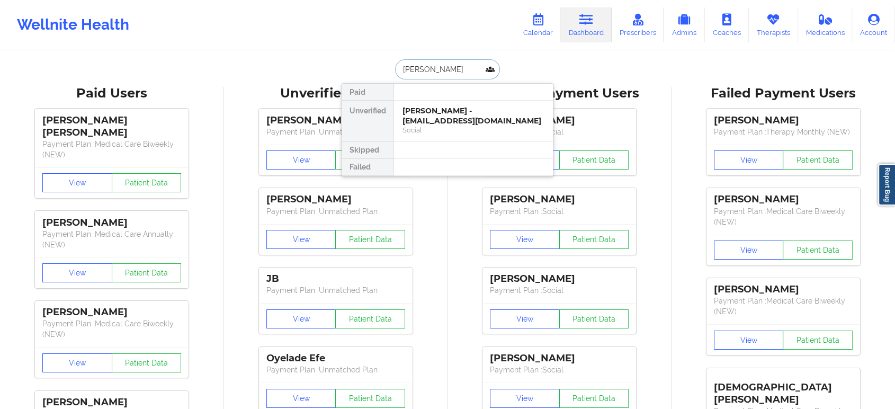
click at [454, 121] on div "[PERSON_NAME] - [EMAIL_ADDRESS][DOMAIN_NAME]" at bounding box center [473, 116] width 142 height 20
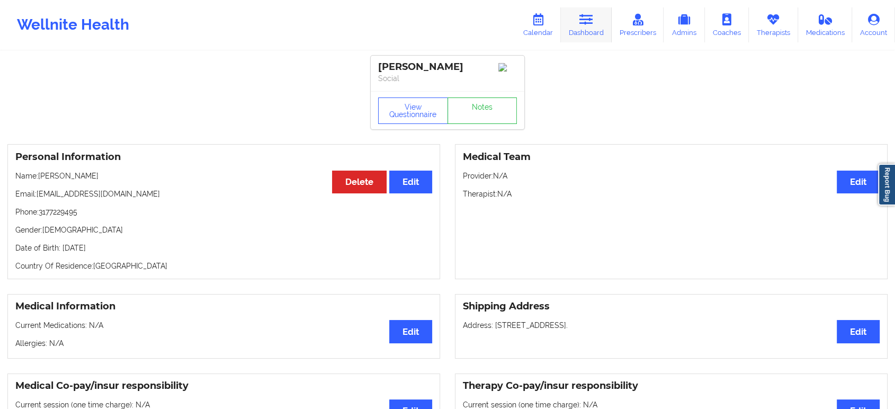
click at [580, 33] on link "Dashboard" at bounding box center [586, 24] width 51 height 35
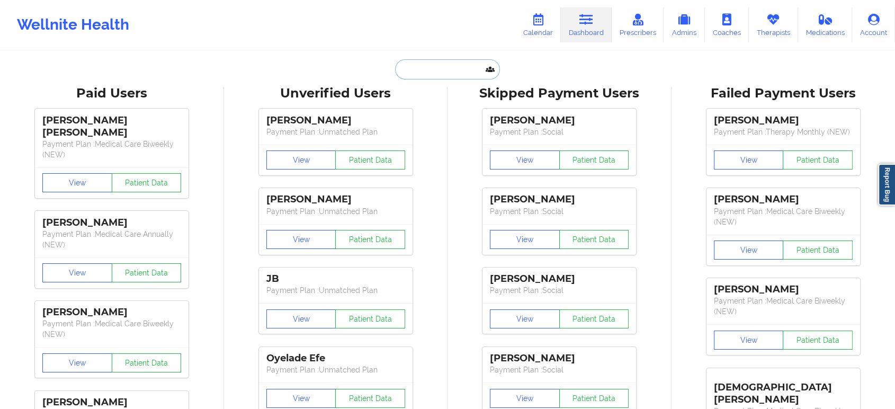
click at [460, 75] on input "text" at bounding box center [447, 69] width 105 height 20
paste input "[PERSON_NAME]"
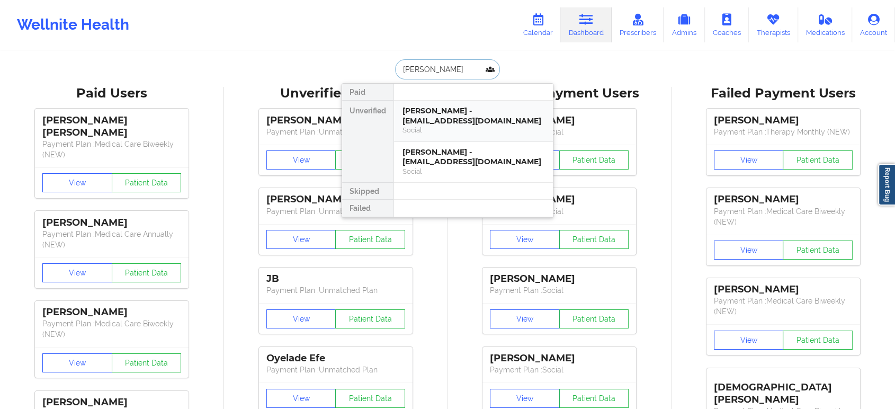
type input "[PERSON_NAME]"
click at [475, 126] on div "Social" at bounding box center [473, 130] width 142 height 9
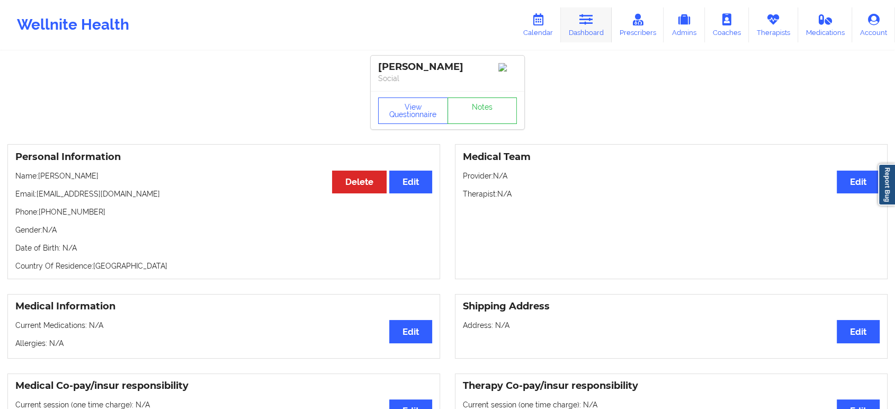
click at [588, 26] on link "Dashboard" at bounding box center [586, 24] width 51 height 35
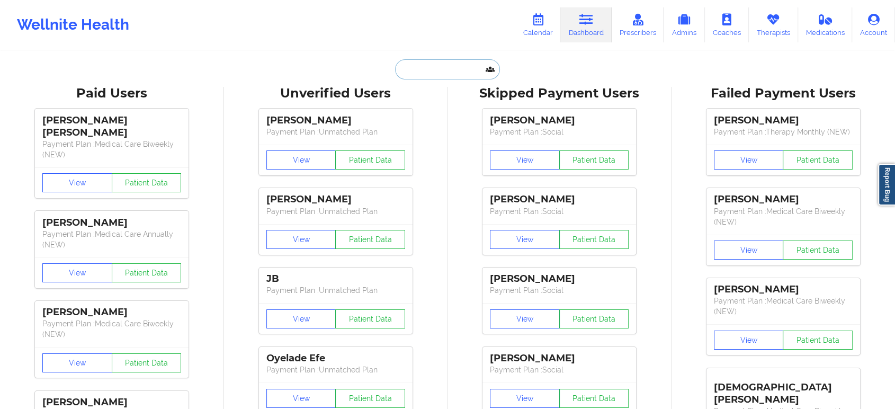
click at [465, 73] on input "text" at bounding box center [447, 69] width 105 height 20
paste input "[PERSON_NAME]"
type input "[PERSON_NAME]"
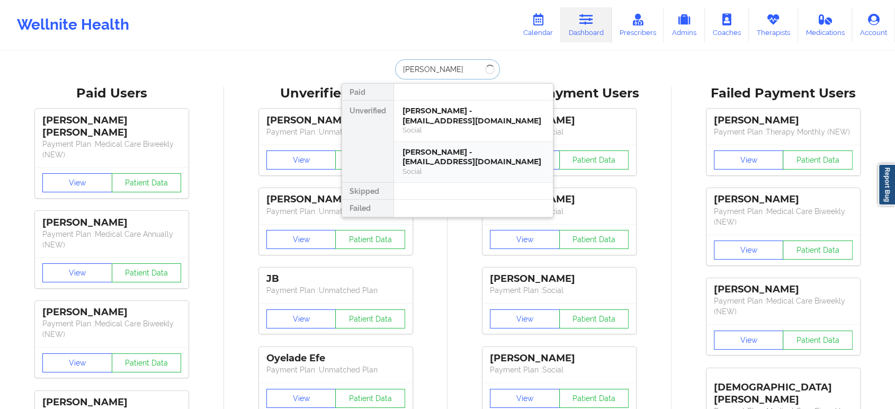
click at [441, 161] on div "[PERSON_NAME] - [EMAIL_ADDRESS][DOMAIN_NAME]" at bounding box center [473, 157] width 142 height 20
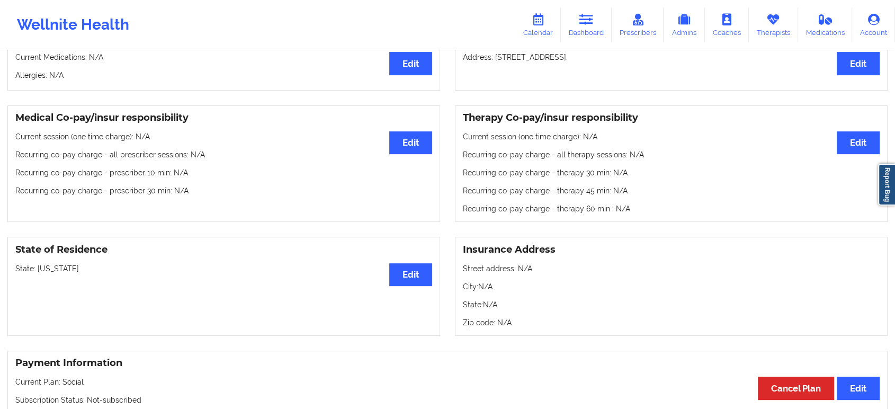
scroll to position [294, 0]
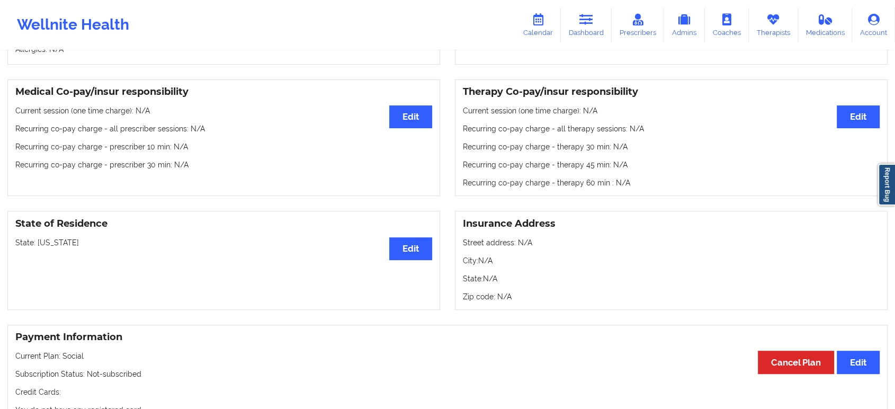
click at [45, 248] on p "State: [US_STATE]" at bounding box center [223, 242] width 417 height 11
copy p "[US_STATE]"
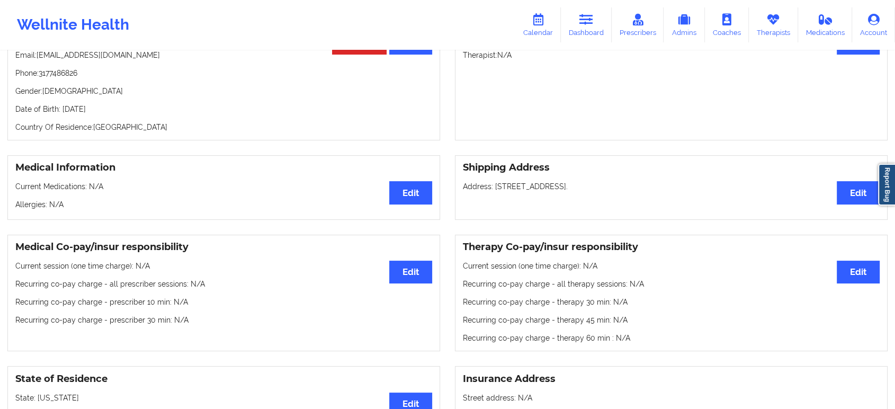
scroll to position [0, 0]
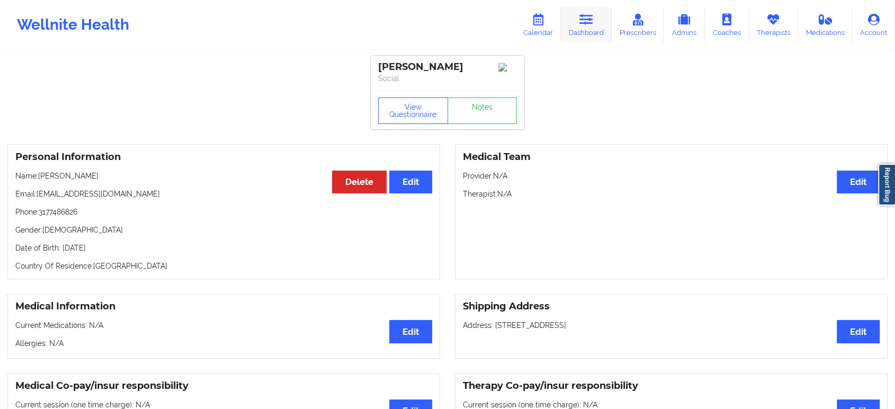
click at [577, 24] on link "Dashboard" at bounding box center [586, 24] width 51 height 35
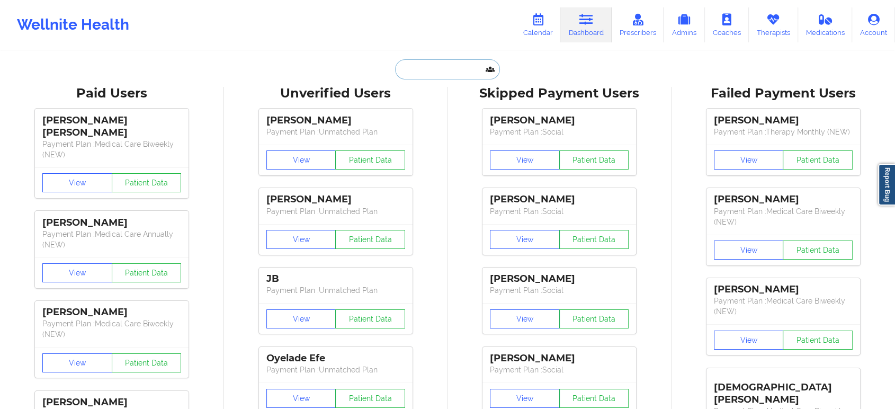
click at [445, 62] on input "text" at bounding box center [447, 69] width 105 height 20
paste input "[PERSON_NAME]"
type input "[PERSON_NAME]"
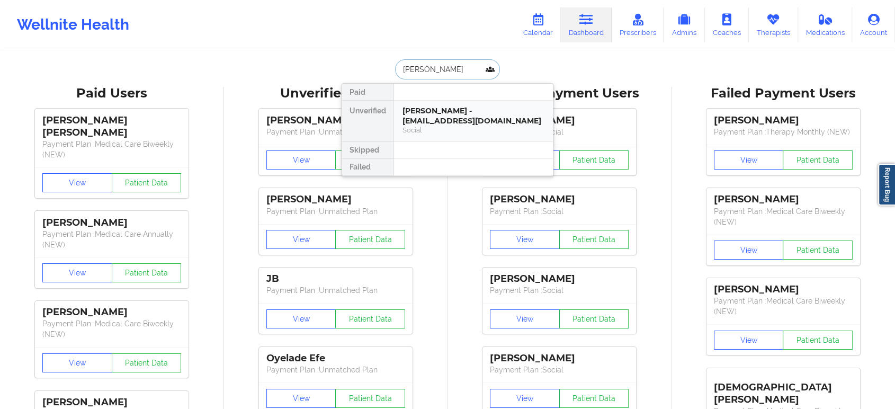
click at [456, 118] on div "[PERSON_NAME] - [EMAIL_ADDRESS][DOMAIN_NAME]" at bounding box center [473, 116] width 142 height 20
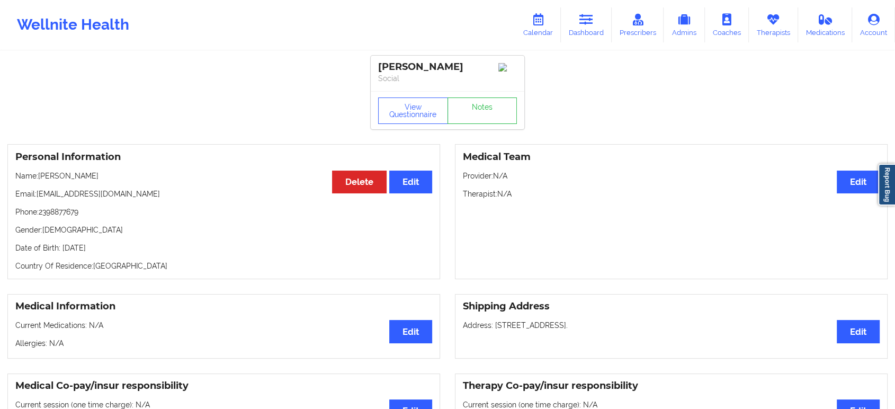
drag, startPoint x: 176, startPoint y: 105, endPoint x: 186, endPoint y: 102, distance: 10.6
click at [589, 38] on link "Dashboard" at bounding box center [586, 24] width 51 height 35
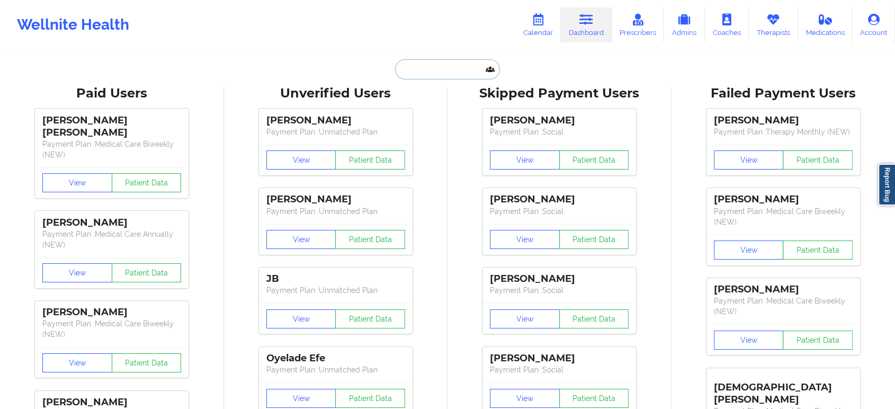
click at [434, 74] on input "text" at bounding box center [447, 69] width 105 height 20
paste input "[EMAIL_ADDRESS][DOMAIN_NAME]"
type input "[EMAIL_ADDRESS][DOMAIN_NAME]"
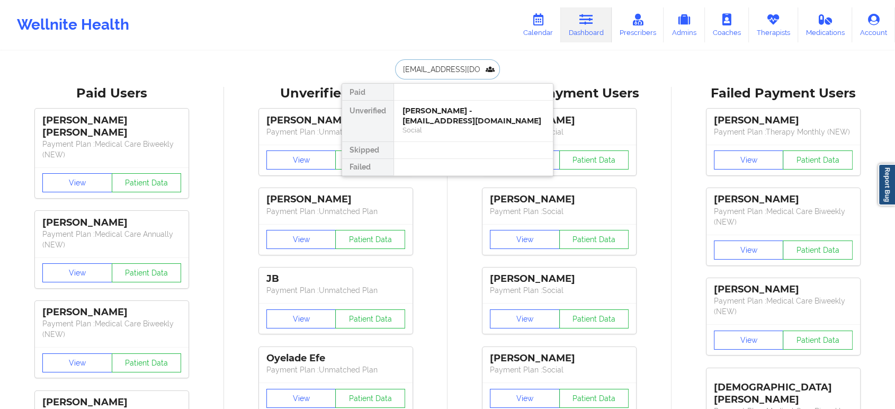
scroll to position [0, 6]
click at [454, 121] on div "[PERSON_NAME] - [EMAIL_ADDRESS][DOMAIN_NAME]" at bounding box center [473, 116] width 142 height 20
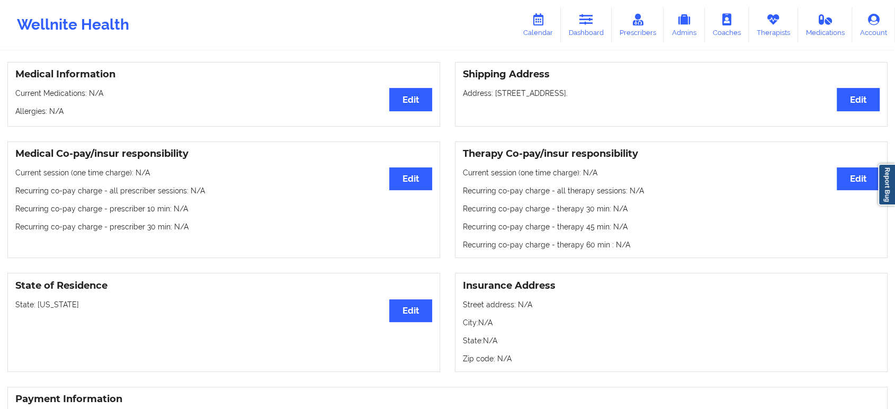
scroll to position [235, 0]
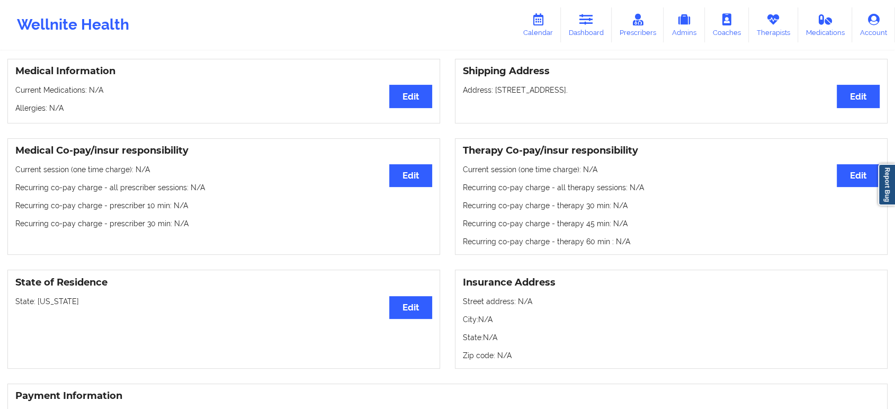
click at [43, 307] on p "State: [US_STATE]" at bounding box center [223, 301] width 417 height 11
copy p "[US_STATE]"
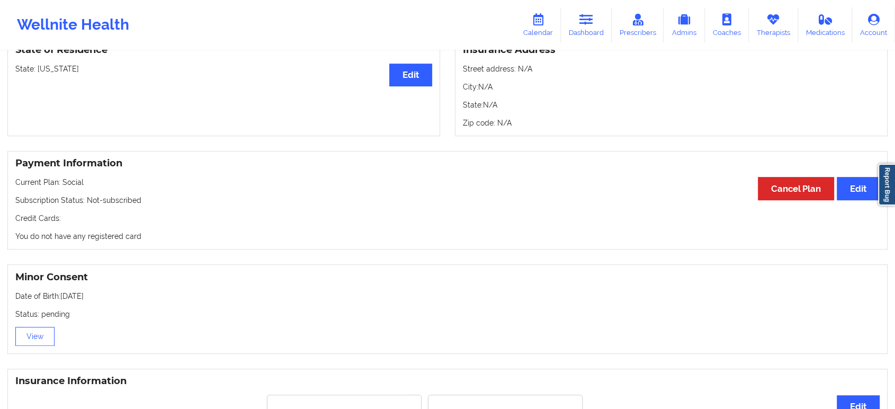
scroll to position [0, 0]
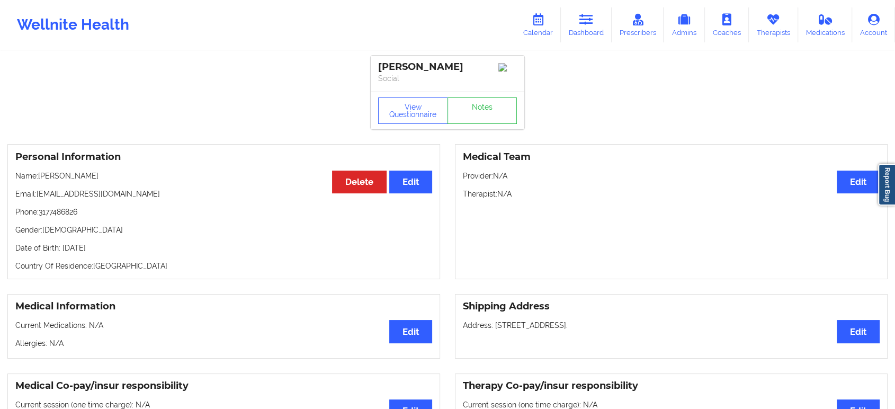
drag, startPoint x: 109, startPoint y: 178, endPoint x: 41, endPoint y: 173, distance: 68.0
click at [41, 173] on p "Name: [PERSON_NAME]" at bounding box center [223, 176] width 417 height 11
copy p "[PERSON_NAME]"
click at [587, 19] on icon at bounding box center [586, 20] width 14 height 12
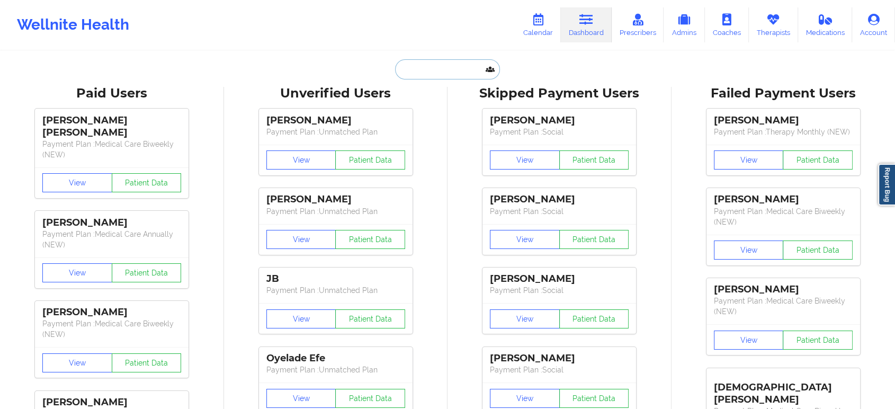
click at [436, 70] on input "text" at bounding box center [447, 69] width 105 height 20
paste input "[PERSON_NAME]"
type input "[PERSON_NAME]"
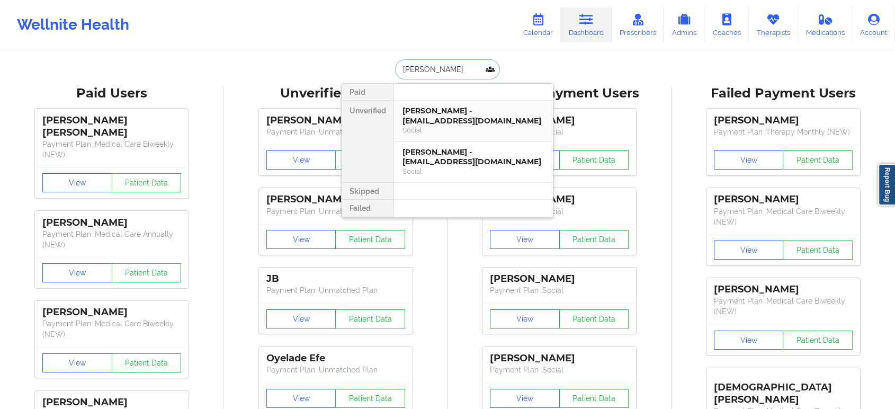
click at [464, 118] on div "[PERSON_NAME] - [EMAIL_ADDRESS][DOMAIN_NAME]" at bounding box center [473, 116] width 142 height 20
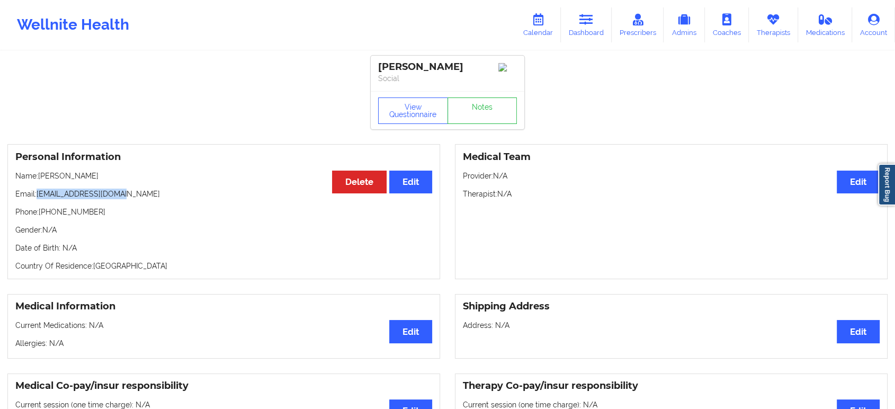
drag, startPoint x: 118, startPoint y: 197, endPoint x: 39, endPoint y: 196, distance: 78.9
click at [39, 196] on p "Email: [EMAIL_ADDRESS][DOMAIN_NAME]" at bounding box center [223, 194] width 417 height 11
copy p "[EMAIL_ADDRESS][DOMAIN_NAME]"
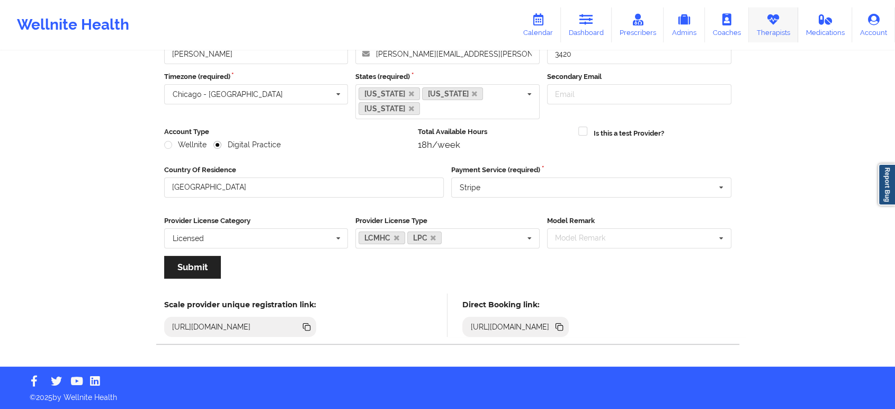
click at [780, 14] on icon at bounding box center [773, 20] width 14 height 12
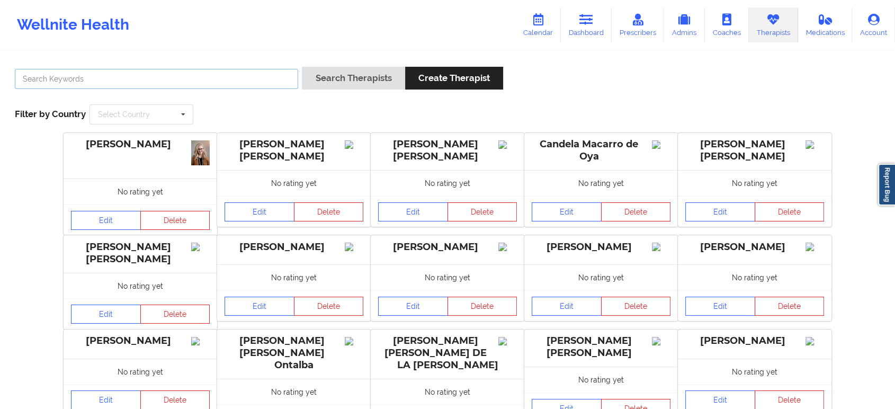
click at [191, 77] on input "text" at bounding box center [156, 79] width 283 height 20
paste input "Shannon Pfeifle"
type input "Pfeifle"
click at [302, 67] on button "Search Therapists" at bounding box center [353, 78] width 103 height 23
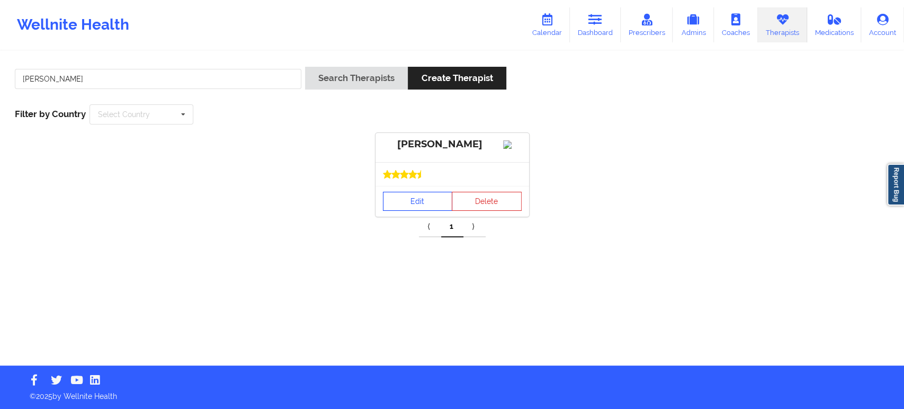
click at [427, 211] on link "Edit" at bounding box center [418, 201] width 70 height 19
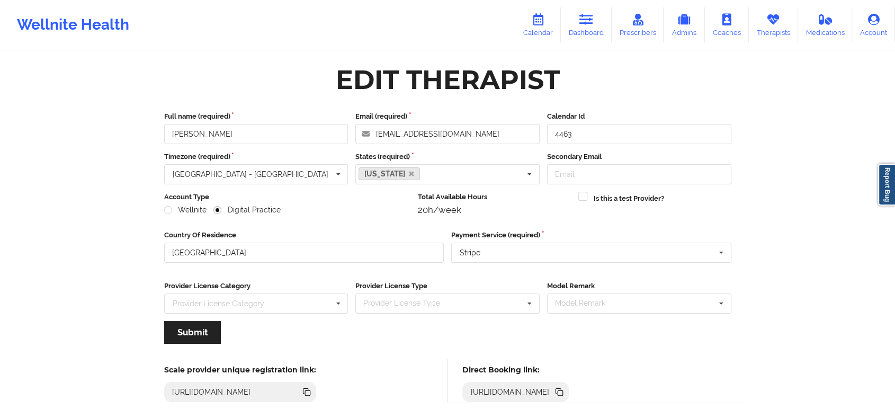
click at [565, 389] on icon at bounding box center [559, 392] width 12 height 12
click at [243, 135] on input "Shannon Pfeifle" at bounding box center [256, 134] width 184 height 20
click at [563, 391] on icon at bounding box center [560, 392] width 5 height 5
click at [771, 30] on link "Therapists" at bounding box center [773, 24] width 49 height 35
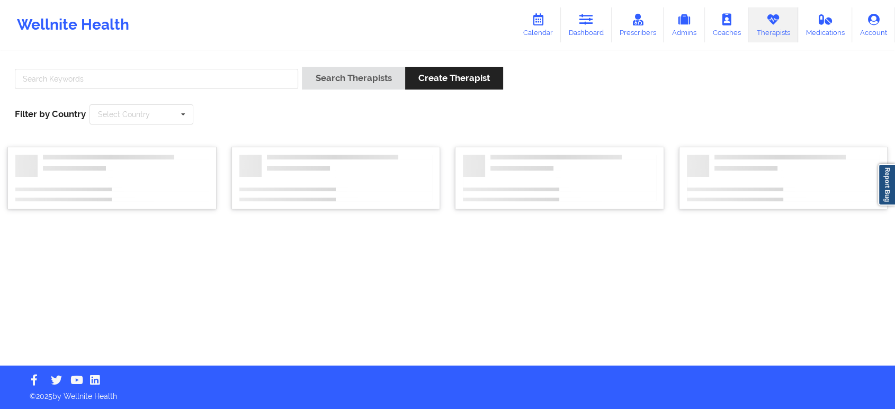
click at [221, 90] on div at bounding box center [156, 82] width 291 height 30
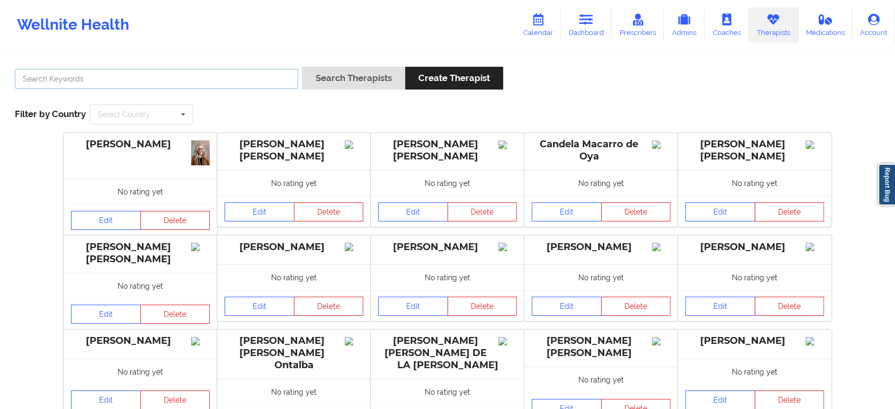
click at [221, 85] on input "text" at bounding box center [156, 79] width 283 height 20
paste input "Quisha Monique Castro"
type input "Quisha Monique Castro"
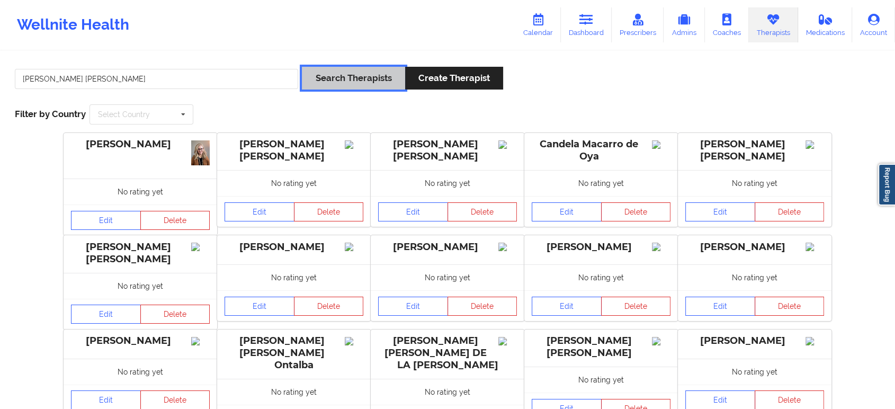
click at [362, 70] on button "Search Therapists" at bounding box center [353, 78] width 103 height 23
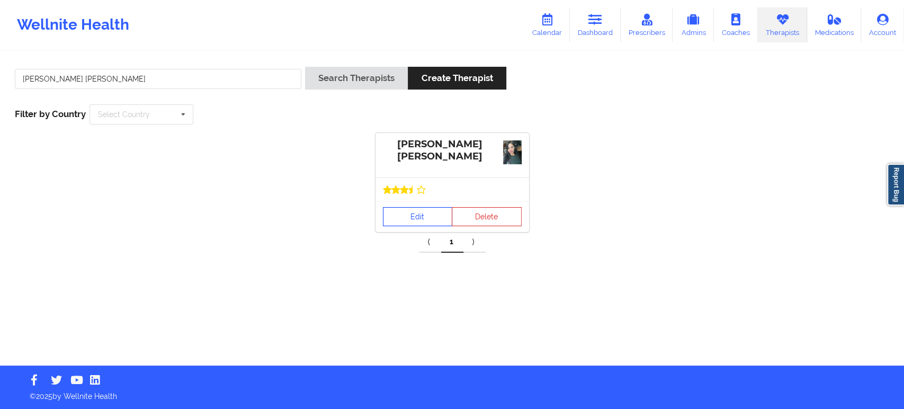
click at [414, 221] on link "Edit" at bounding box center [418, 216] width 70 height 19
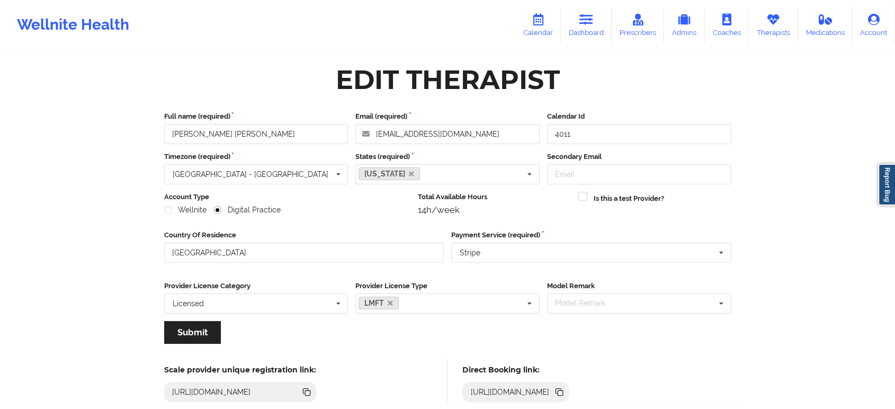
click at [561, 389] on icon at bounding box center [558, 390] width 5 height 5
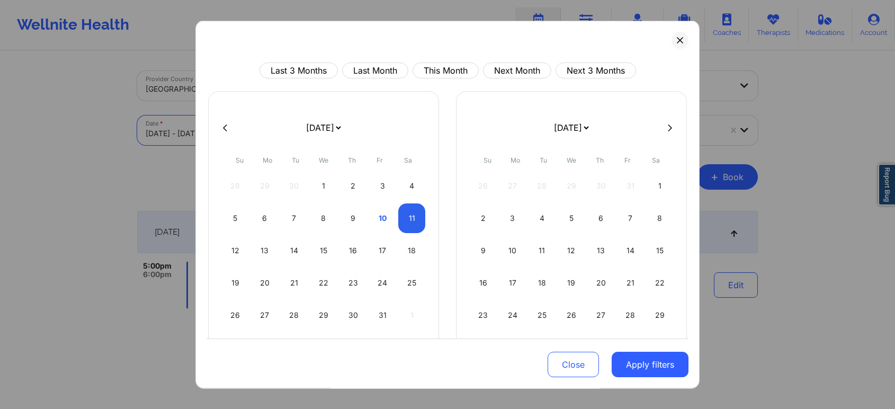
select select "2025-9"
select select "2025-10"
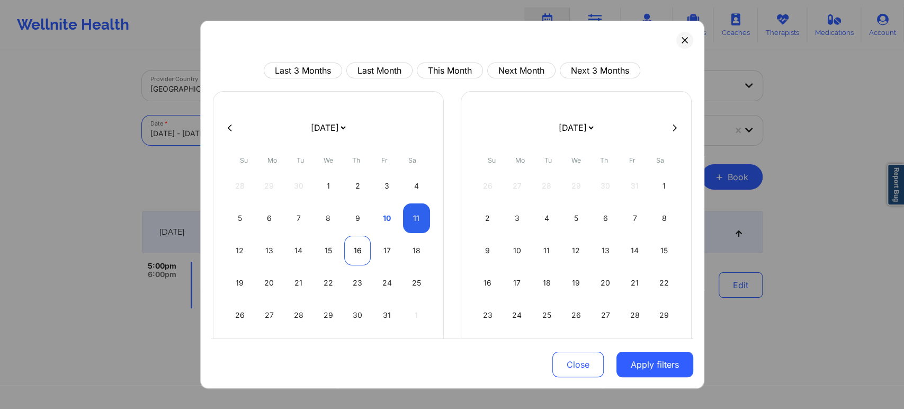
click at [364, 249] on div "16" at bounding box center [357, 251] width 27 height 30
select select "2025-9"
select select "2025-10"
click at [357, 251] on div "16" at bounding box center [357, 251] width 27 height 30
select select "2025-9"
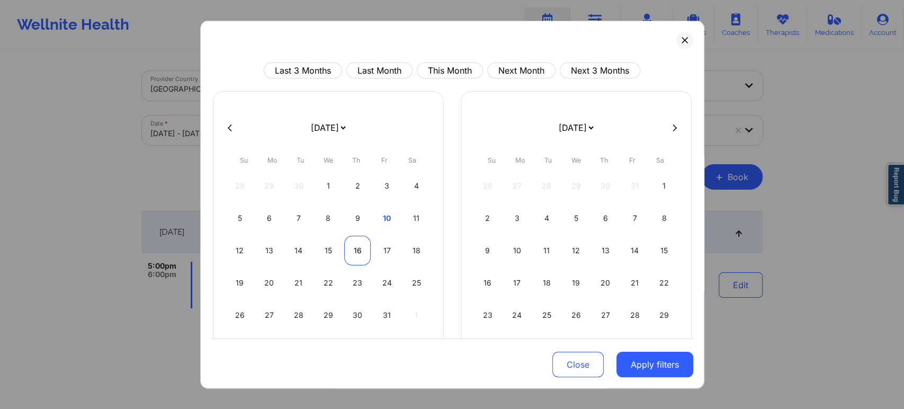
select select "2025-10"
click at [665, 371] on button "Apply filters" at bounding box center [654, 364] width 77 height 25
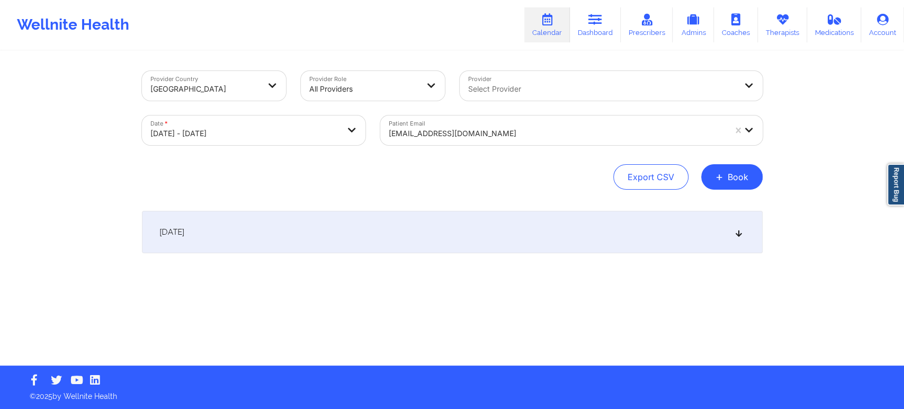
click at [585, 133] on div at bounding box center [557, 133] width 337 height 13
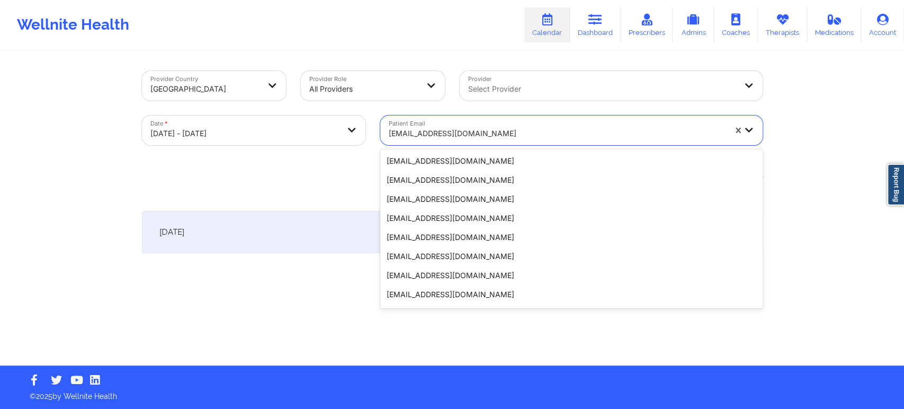
scroll to position [155, 0]
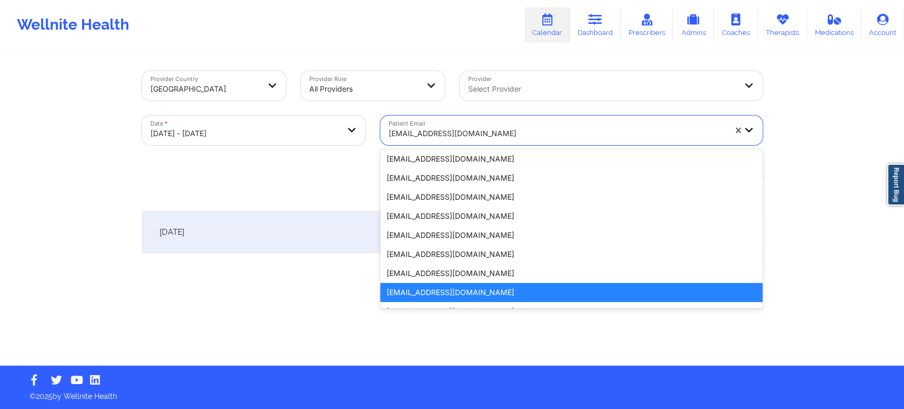
paste input "[EMAIL_ADDRESS][DOMAIN_NAME]"
type input "[EMAIL_ADDRESS][DOMAIN_NAME]"
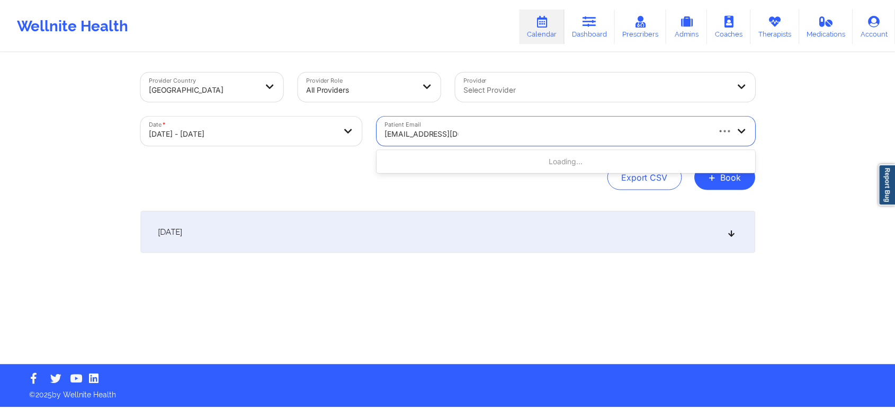
scroll to position [0, 0]
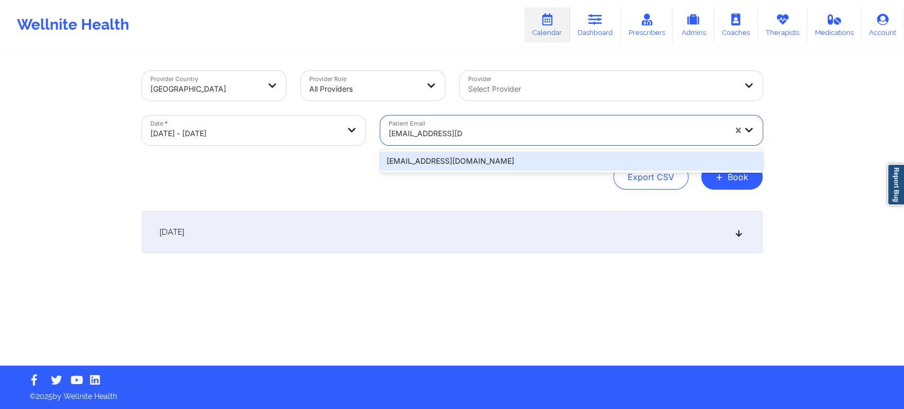
click at [498, 160] on div "[EMAIL_ADDRESS][DOMAIN_NAME]" at bounding box center [571, 160] width 382 height 19
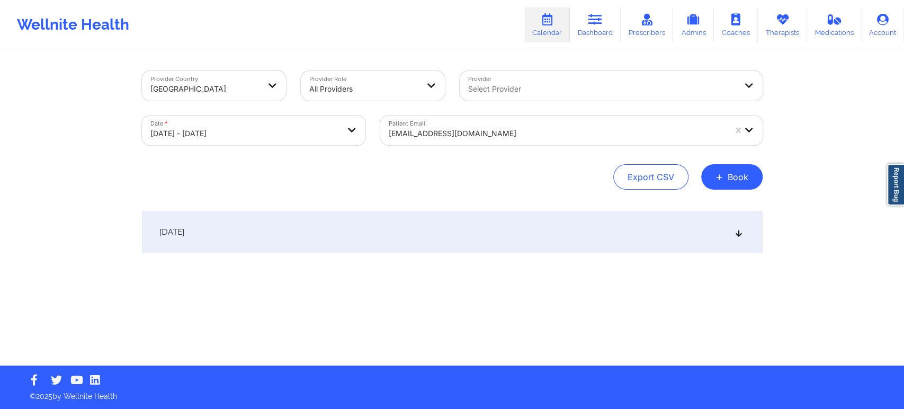
click at [511, 225] on div "October 16, 2025" at bounding box center [452, 232] width 621 height 42
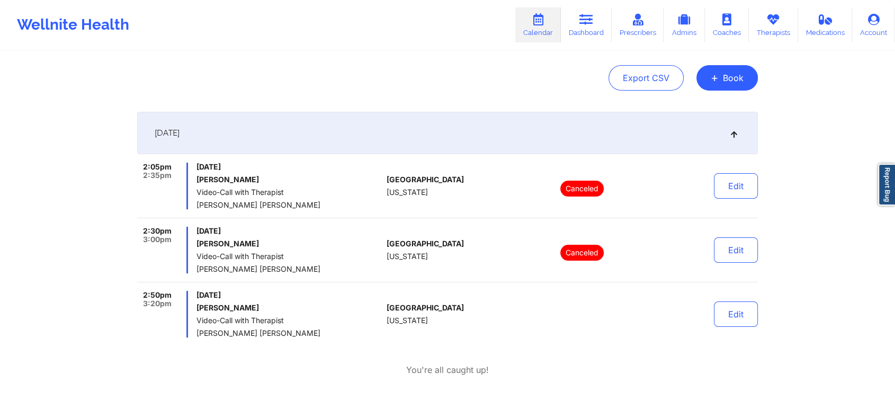
scroll to position [118, 0]
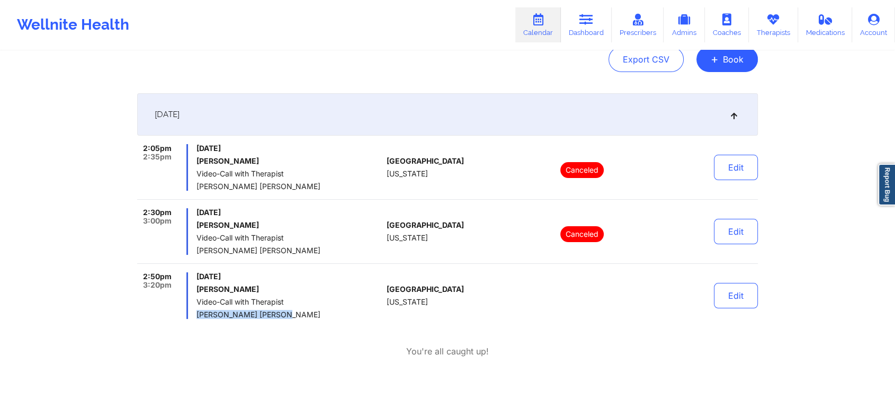
drag, startPoint x: 280, startPoint y: 317, endPoint x: 198, endPoint y: 313, distance: 81.6
click at [198, 313] on span "Quisha Monique Castro" at bounding box center [289, 314] width 186 height 8
copy span "Quisha Monique Castro"
click at [739, 67] on button "+ Book" at bounding box center [726, 59] width 61 height 25
click at [716, 88] on button "Therapy Session" at bounding box center [709, 92] width 81 height 17
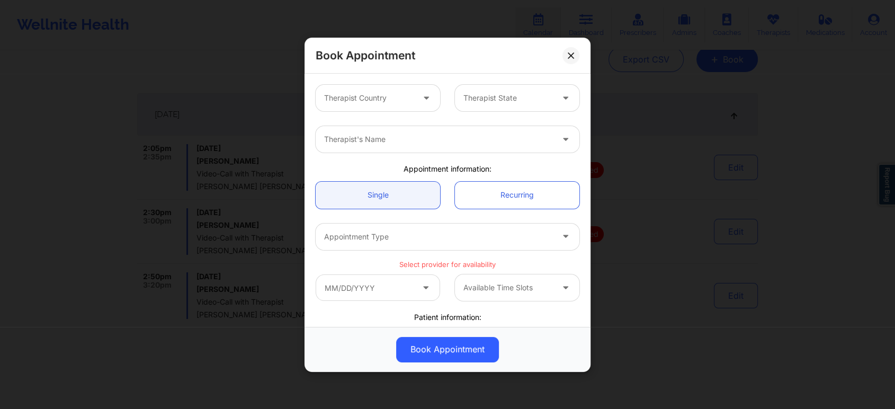
click at [387, 93] on div at bounding box center [368, 98] width 89 height 13
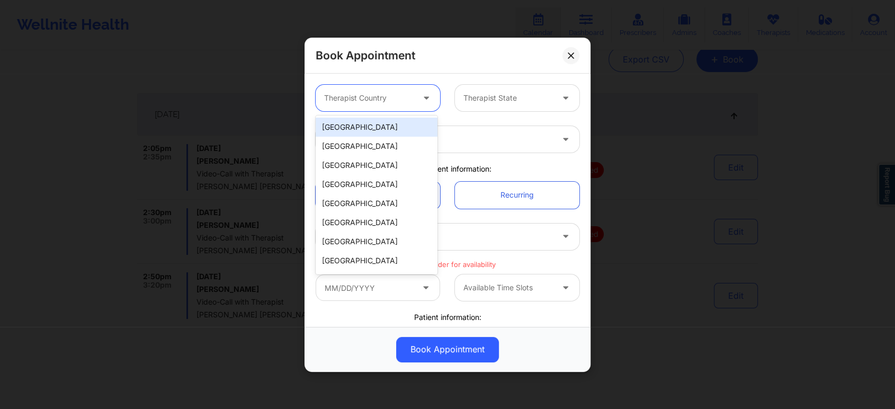
click at [382, 124] on div "[GEOGRAPHIC_DATA]" at bounding box center [377, 127] width 122 height 19
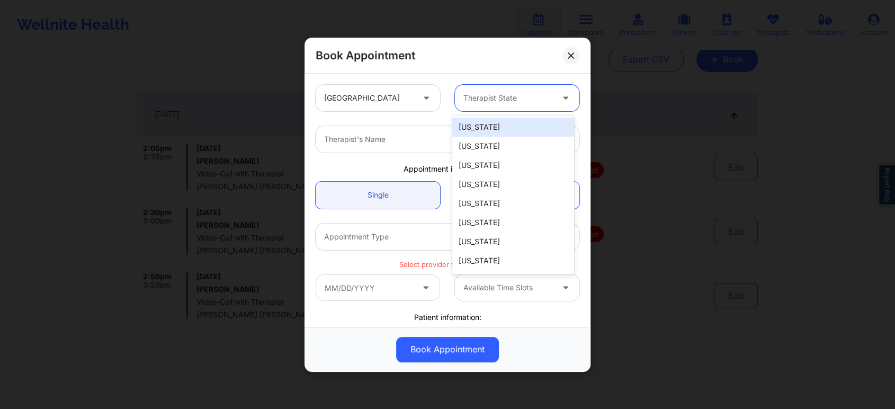
click at [522, 89] on div "Therapist State" at bounding box center [504, 98] width 99 height 26
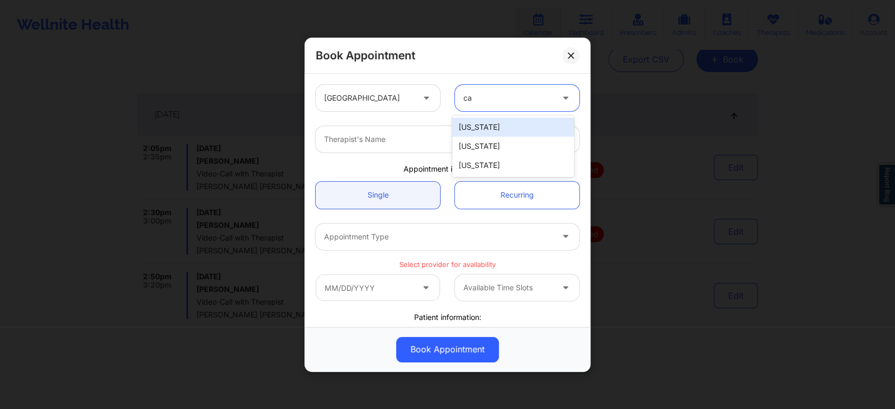
type input "cal"
click at [524, 128] on div "[US_STATE]" at bounding box center [513, 127] width 122 height 19
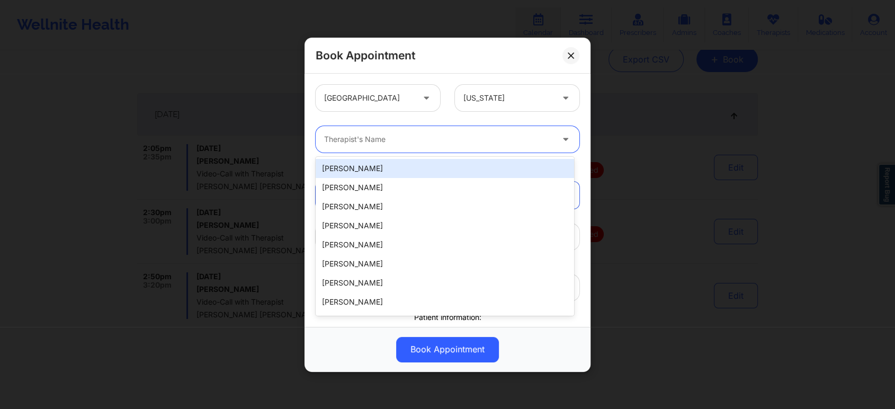
click at [476, 145] on div at bounding box center [438, 139] width 229 height 13
type input "v"
paste input "Quisha Monique Castro"
type input "Quisha Monique Castro"
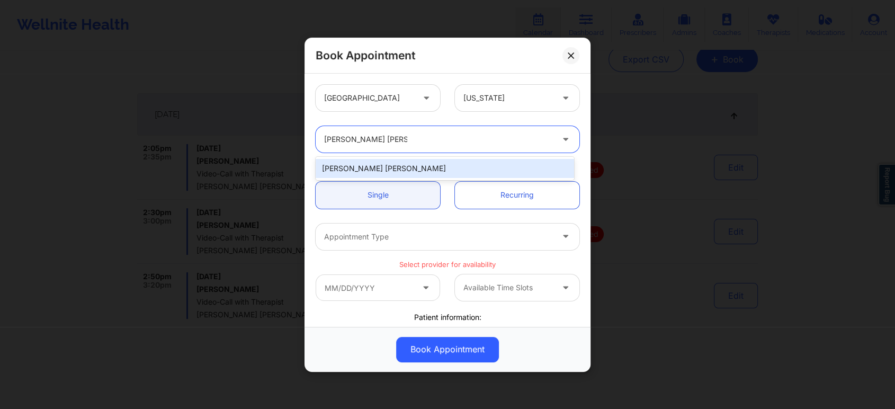
click at [414, 168] on div "Quisha Monique Castro" at bounding box center [445, 168] width 258 height 19
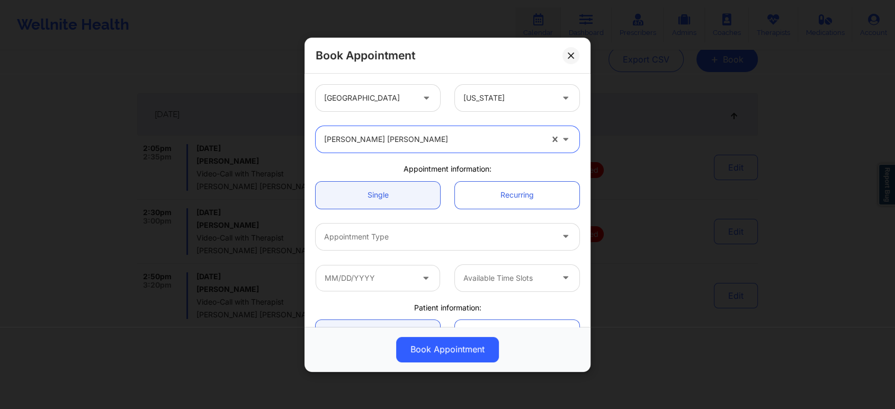
click at [445, 237] on div at bounding box center [438, 236] width 229 height 13
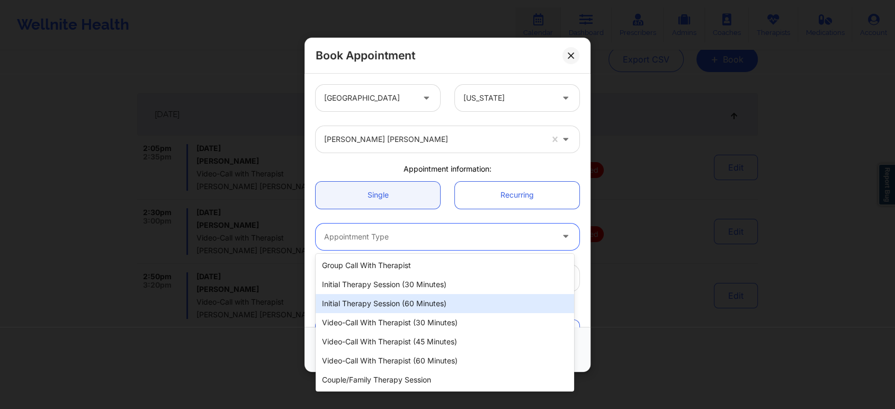
click at [441, 302] on div "Initial Therapy Session (60 minutes)" at bounding box center [445, 303] width 258 height 19
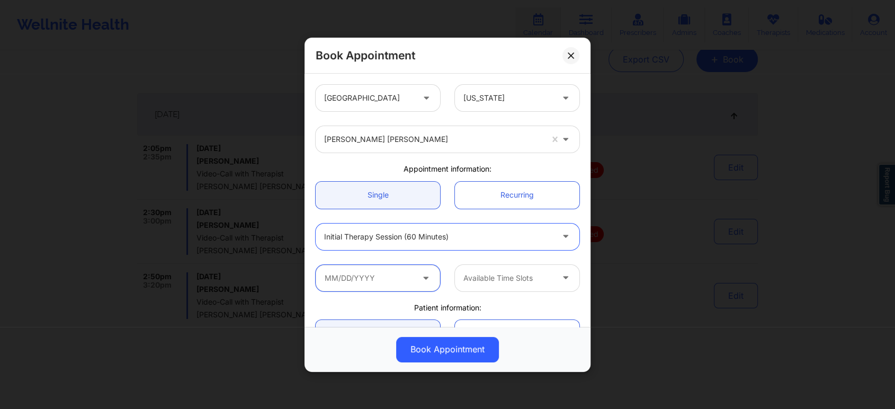
click at [411, 282] on input "text" at bounding box center [378, 277] width 124 height 26
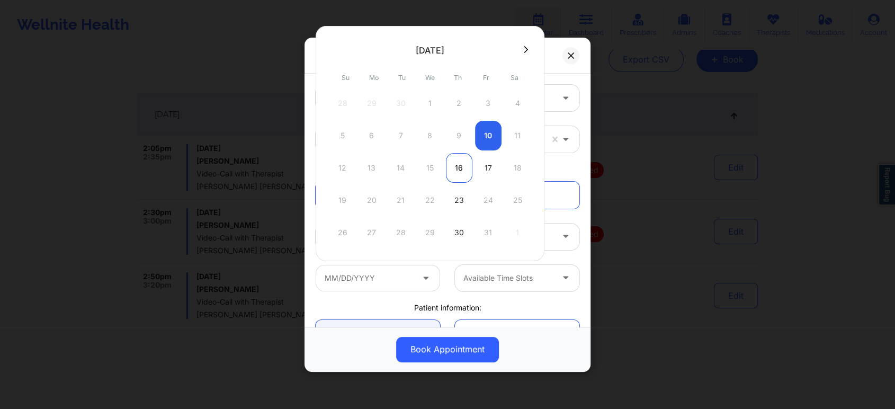
click at [458, 173] on div "16" at bounding box center [459, 168] width 26 height 30
type input "10/16/2025"
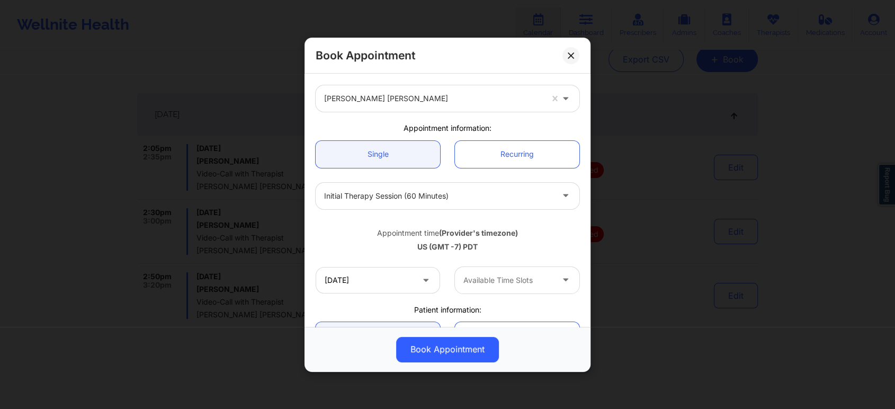
scroll to position [59, 0]
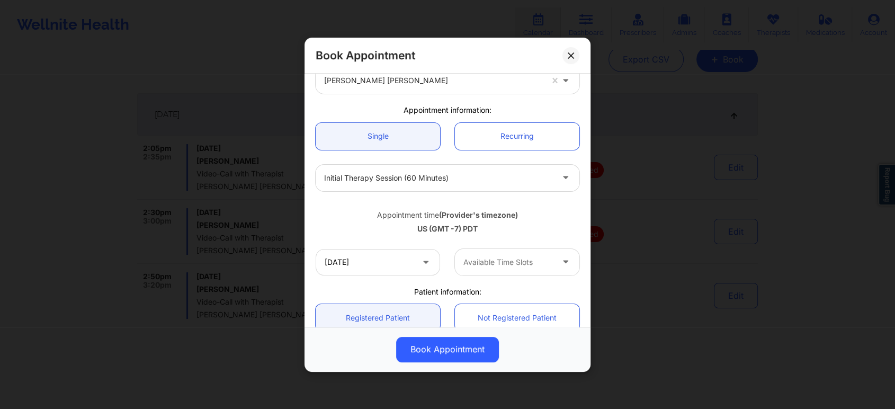
click at [543, 265] on div at bounding box center [507, 262] width 89 height 13
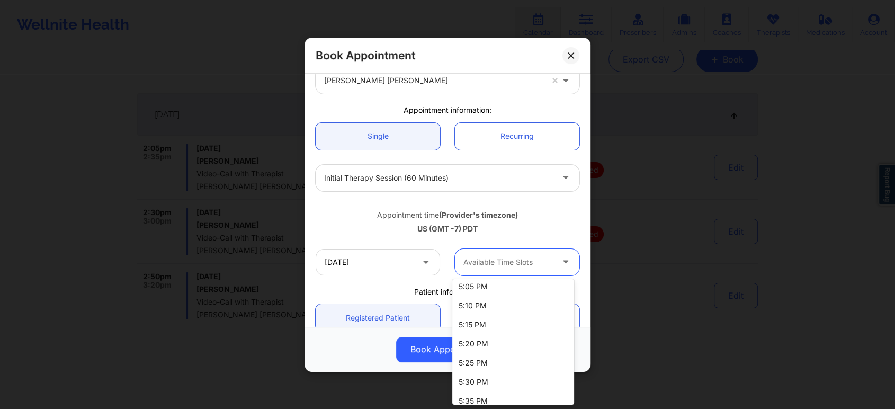
scroll to position [0, 0]
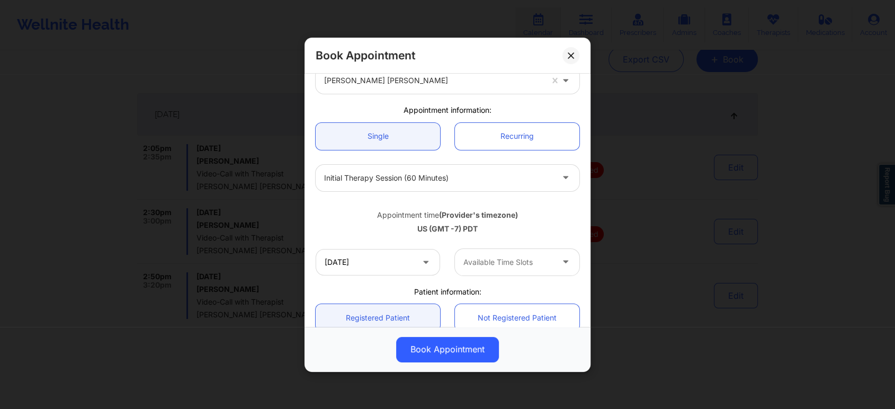
click at [537, 213] on div "Appointment time (Provider's timezone)" at bounding box center [448, 214] width 264 height 11
click at [572, 58] on icon at bounding box center [571, 55] width 6 height 6
